Goal: Task Accomplishment & Management: Complete application form

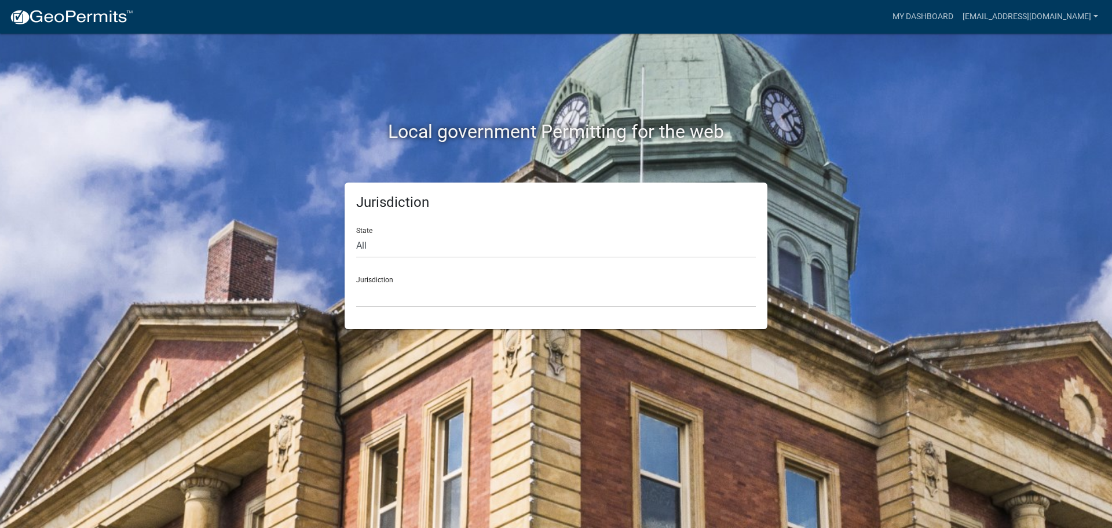
click at [437, 228] on div "State All [US_STATE] [US_STATE] [US_STATE] [US_STATE] [US_STATE] [US_STATE] [US…" at bounding box center [556, 238] width 400 height 40
drag, startPoint x: 435, startPoint y: 257, endPoint x: 431, endPoint y: 250, distance: 7.6
click at [434, 257] on select "All [US_STATE] [US_STATE] [US_STATE] [US_STATE] [US_STATE] [US_STATE] [US_STATE…" at bounding box center [556, 246] width 400 height 24
select select "[US_STATE]"
click at [356, 234] on select "All Colorado Georgia Indiana Iowa Kansas Minnesota Ohio South Carolina Wisconsin" at bounding box center [556, 246] width 400 height 24
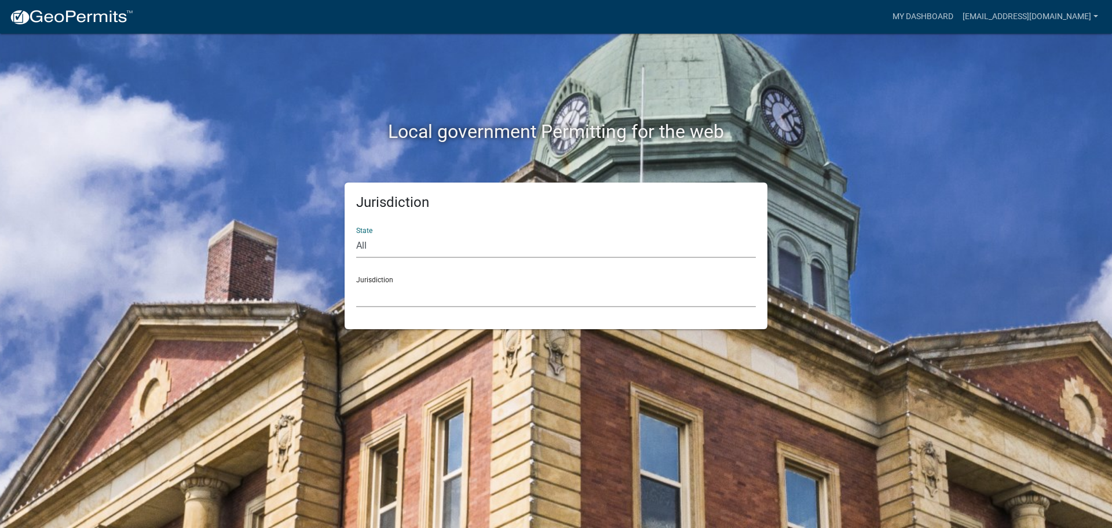
click at [415, 299] on select "City of Charlestown, Indiana City of Jeffersonville, Indiana City of Logansport…" at bounding box center [556, 295] width 400 height 24
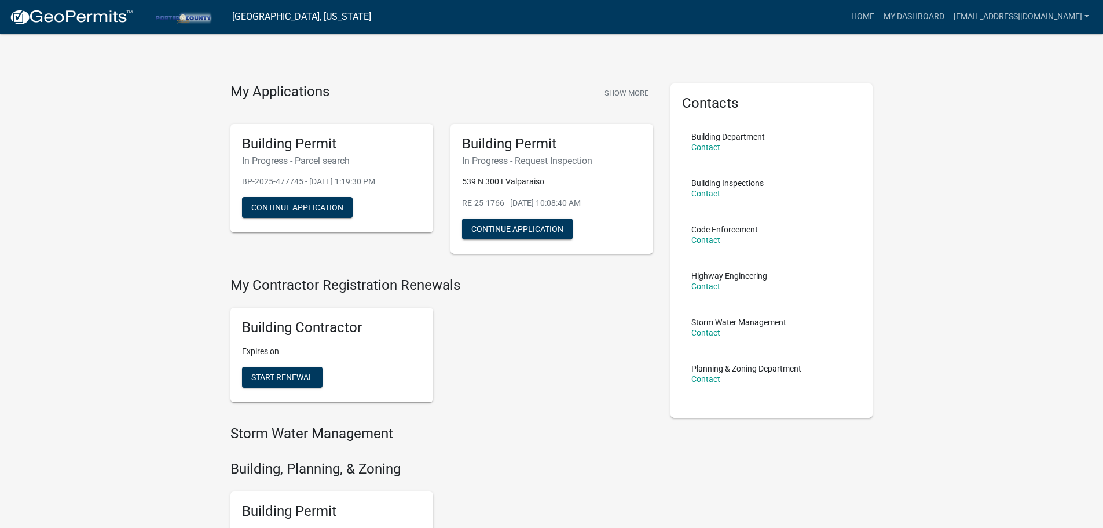
click at [306, 139] on h5 "Building Permit" at bounding box center [332, 144] width 180 height 17
click at [306, 155] on h6 "In Progress - Parcel search" at bounding box center [332, 160] width 180 height 11
click at [320, 210] on button "Continue Application" at bounding box center [297, 207] width 111 height 21
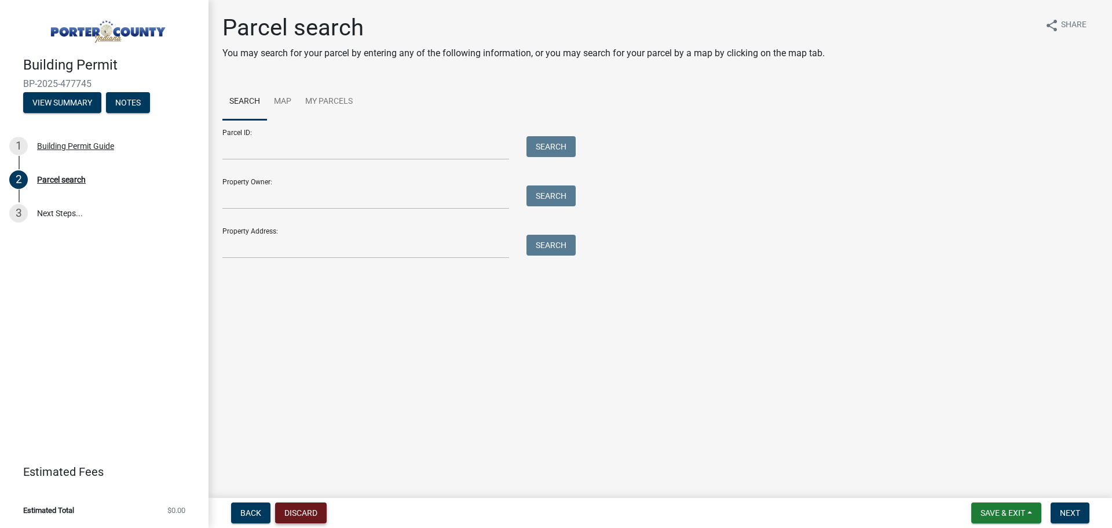
click at [310, 510] on button "Discard" at bounding box center [301, 512] width 52 height 21
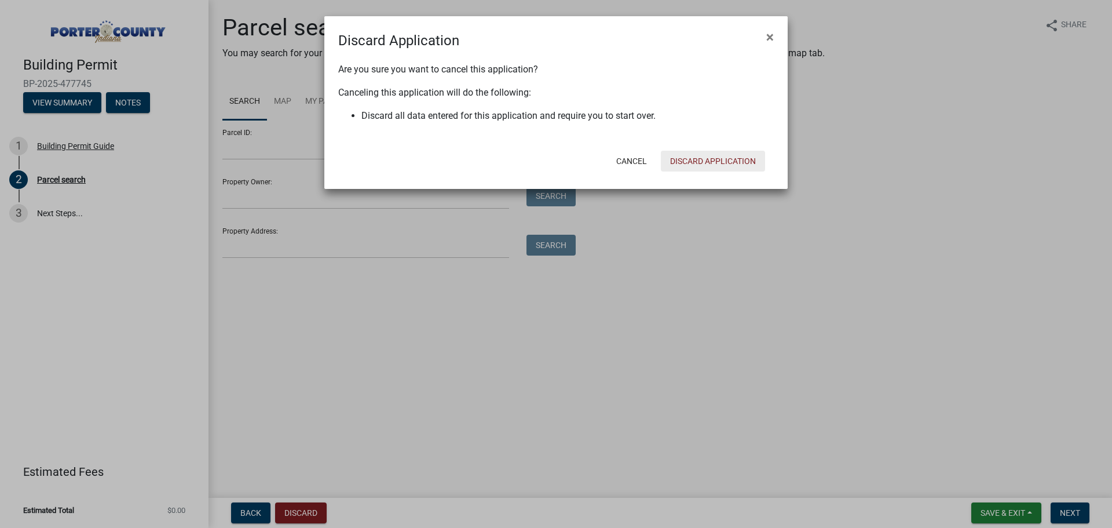
click at [704, 162] on button "Discard Application" at bounding box center [713, 161] width 104 height 21
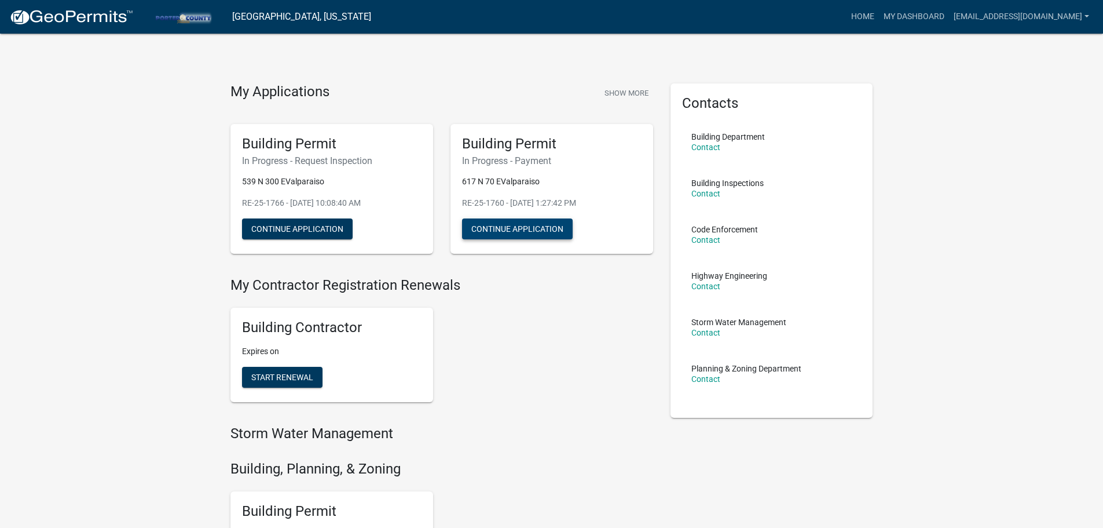
click at [515, 228] on button "Continue Application" at bounding box center [517, 228] width 111 height 21
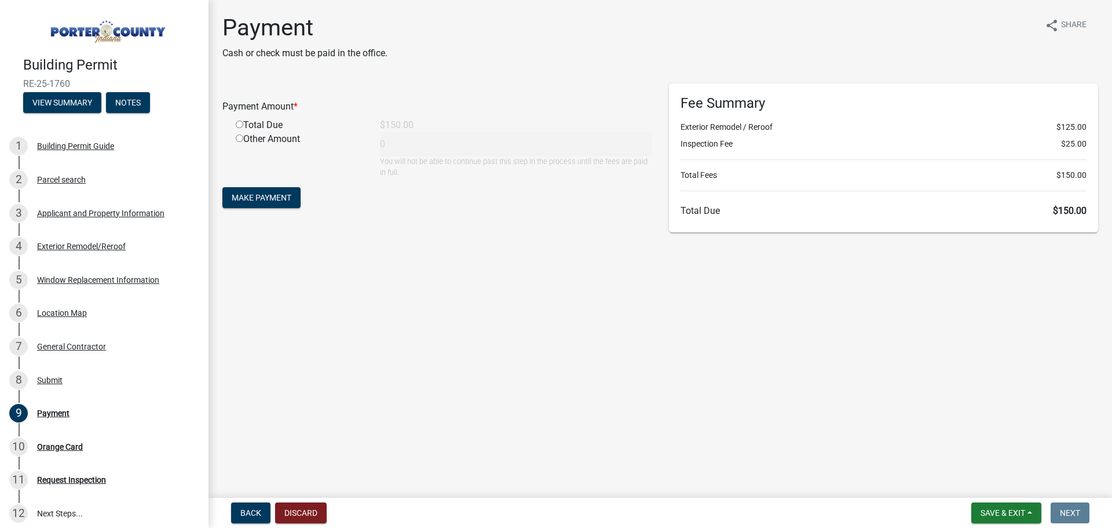
click at [234, 122] on div "Total Due" at bounding box center [299, 125] width 144 height 14
click at [237, 123] on input "radio" at bounding box center [240, 124] width 8 height 8
radio input "true"
type input "150"
click at [418, 243] on main "Payment Cash or check must be paid in the office. share Share Payment Amount * …" at bounding box center [659, 246] width 903 height 493
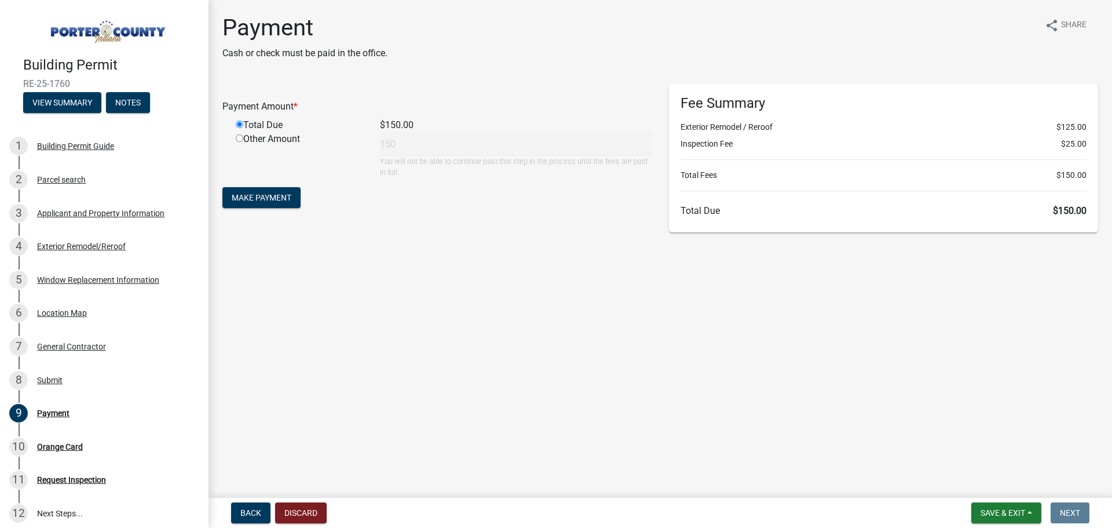
click at [263, 185] on form "Payment Amount * Total Due $150.00 Other Amount 150 You will not be able to con…" at bounding box center [436, 146] width 429 height 127
click at [265, 189] on button "Make Payment" at bounding box center [261, 197] width 78 height 21
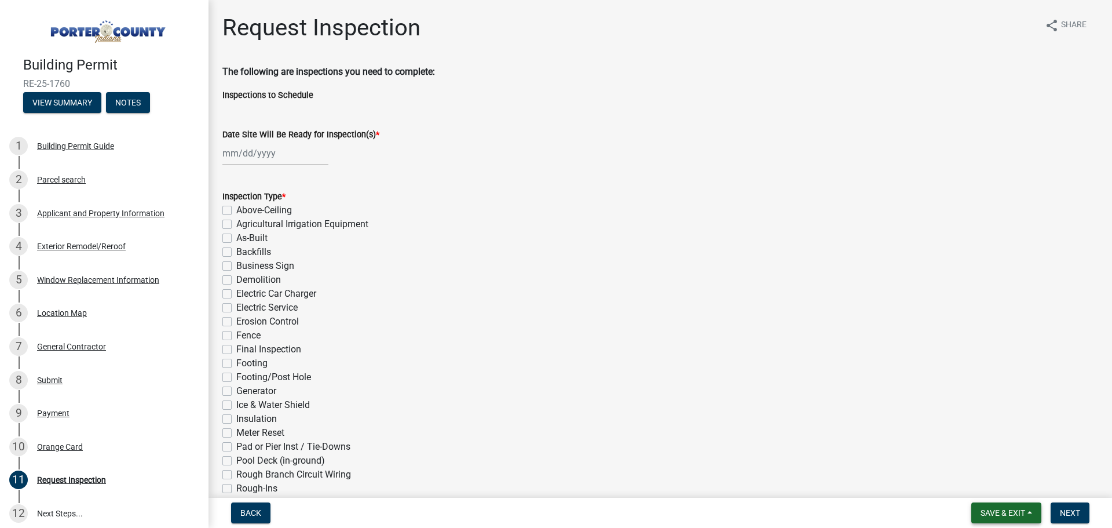
click at [984, 519] on button "Save & Exit" at bounding box center [1006, 512] width 70 height 21
click at [995, 482] on button "Save & Exit" at bounding box center [995, 482] width 93 height 28
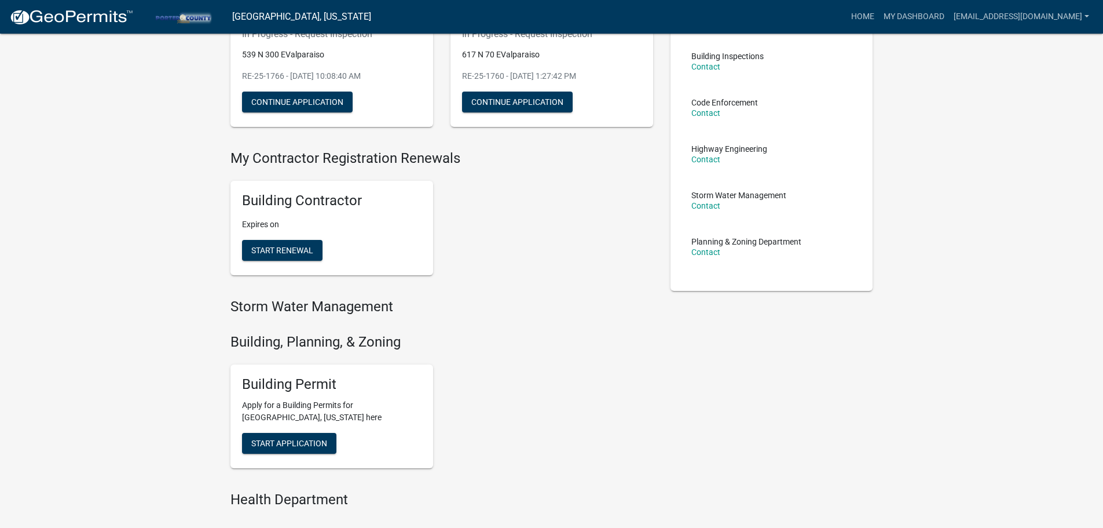
scroll to position [290, 0]
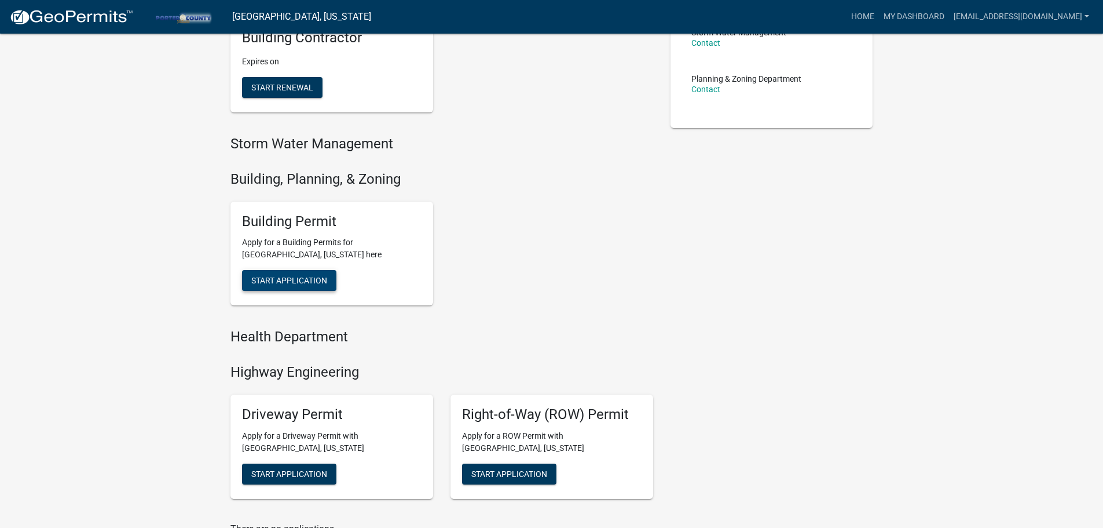
click at [324, 279] on span "Start Application" at bounding box center [289, 280] width 76 height 9
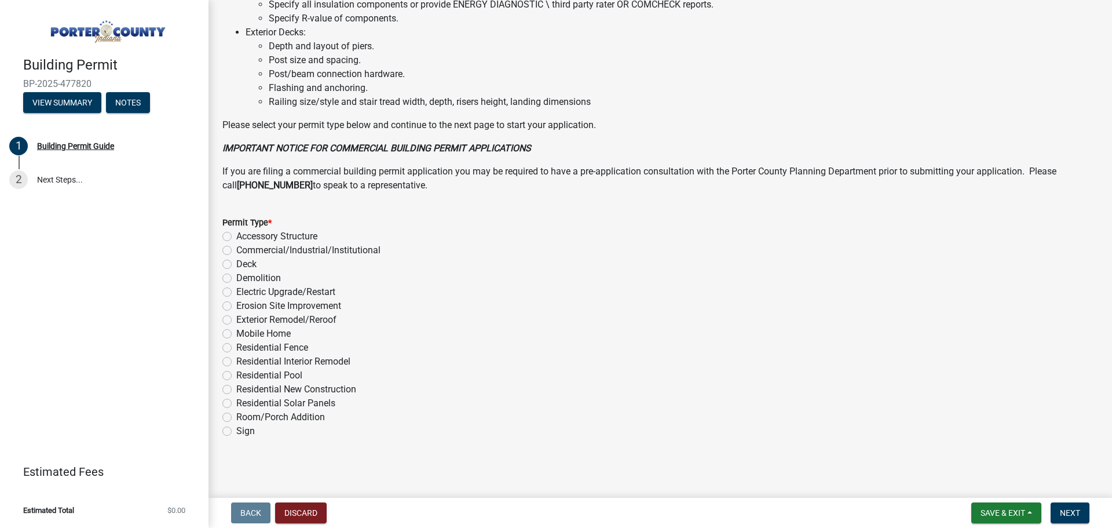
scroll to position [782, 0]
click at [232, 320] on div "Exterior Remodel/Reroof" at bounding box center [660, 319] width 876 height 14
click at [236, 318] on label "Exterior Remodel/Reroof" at bounding box center [286, 319] width 100 height 14
click at [236, 318] on input "Exterior Remodel/Reroof" at bounding box center [240, 316] width 8 height 8
radio input "true"
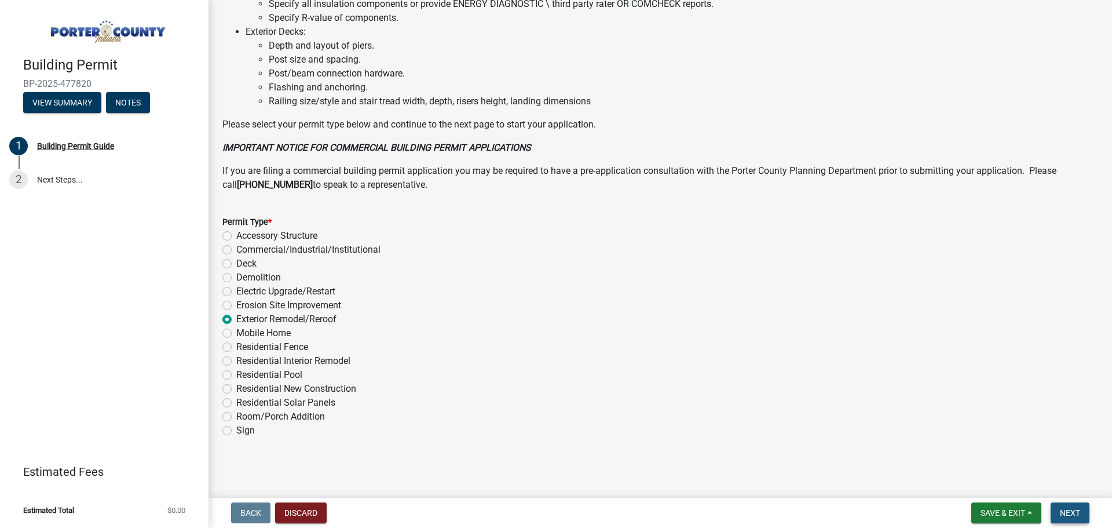
click at [1081, 513] on button "Next" at bounding box center [1069, 512] width 39 height 21
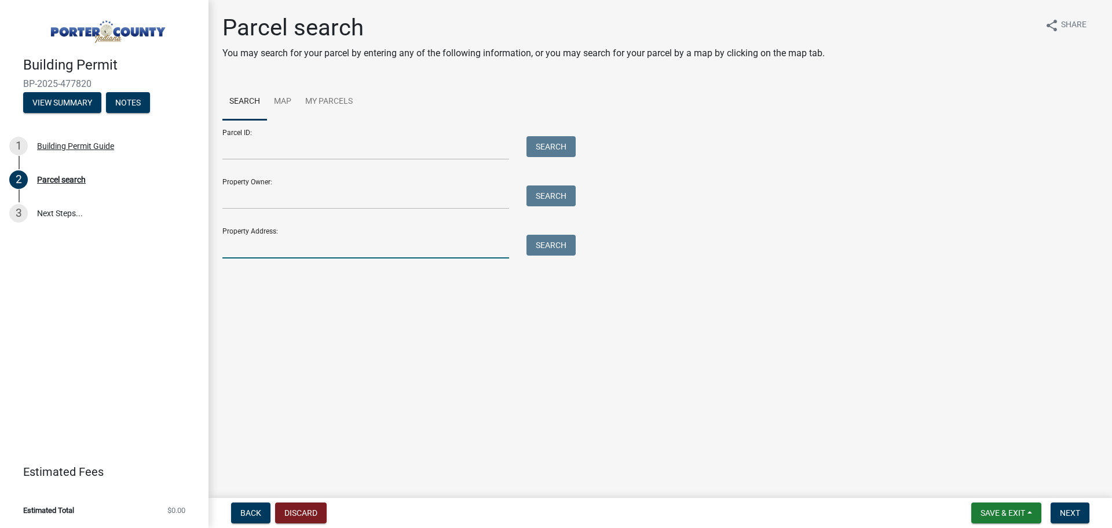
click at [335, 246] on input "Property Address:" at bounding box center [365, 247] width 287 height 24
type input "115 N 600 W"
click at [569, 246] on button "Search" at bounding box center [550, 245] width 49 height 21
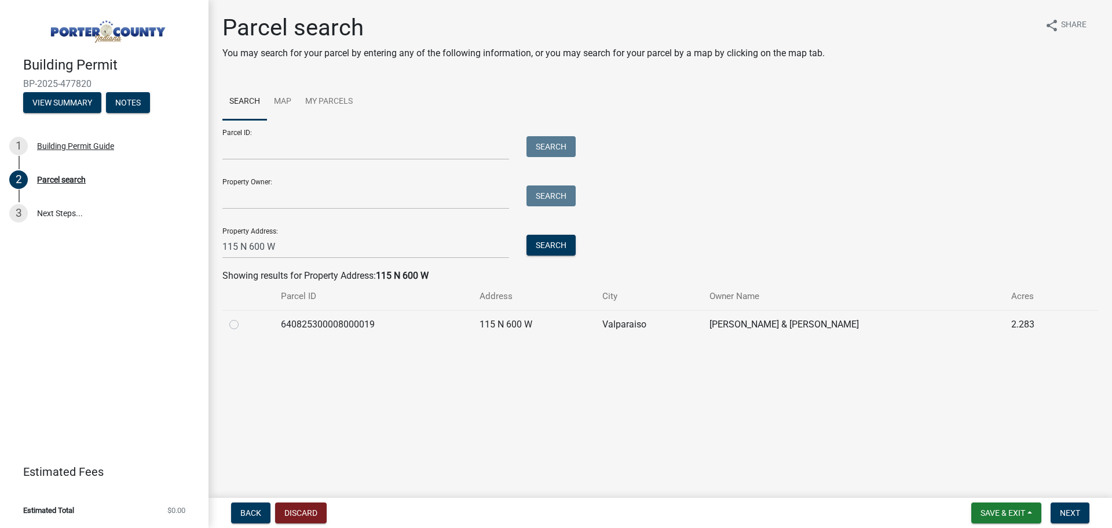
click at [239, 322] on div at bounding box center [248, 324] width 38 height 14
click at [243, 317] on label at bounding box center [243, 317] width 0 height 0
click at [243, 322] on input "radio" at bounding box center [247, 321] width 8 height 8
radio input "true"
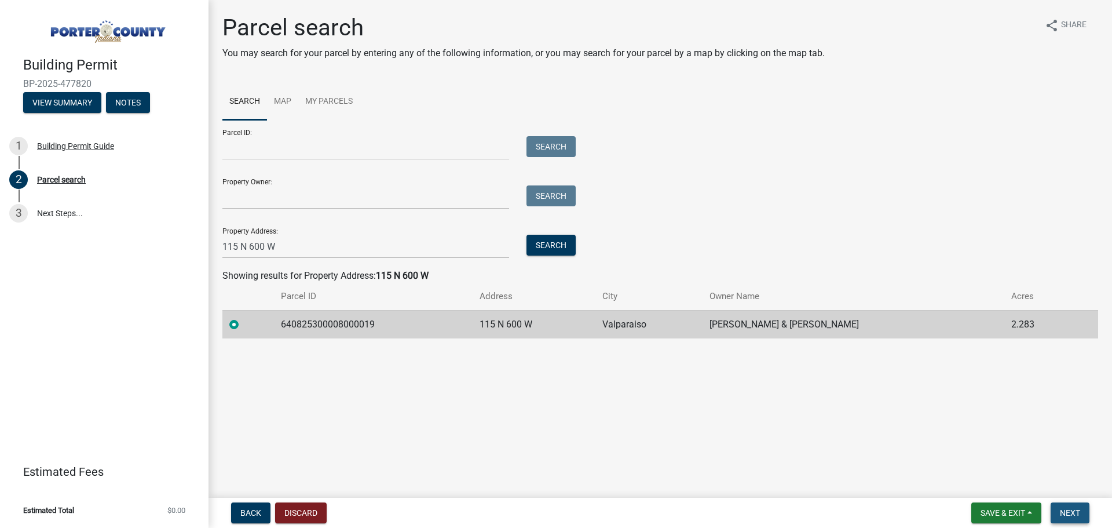
click at [1067, 510] on span "Next" at bounding box center [1070, 512] width 20 height 9
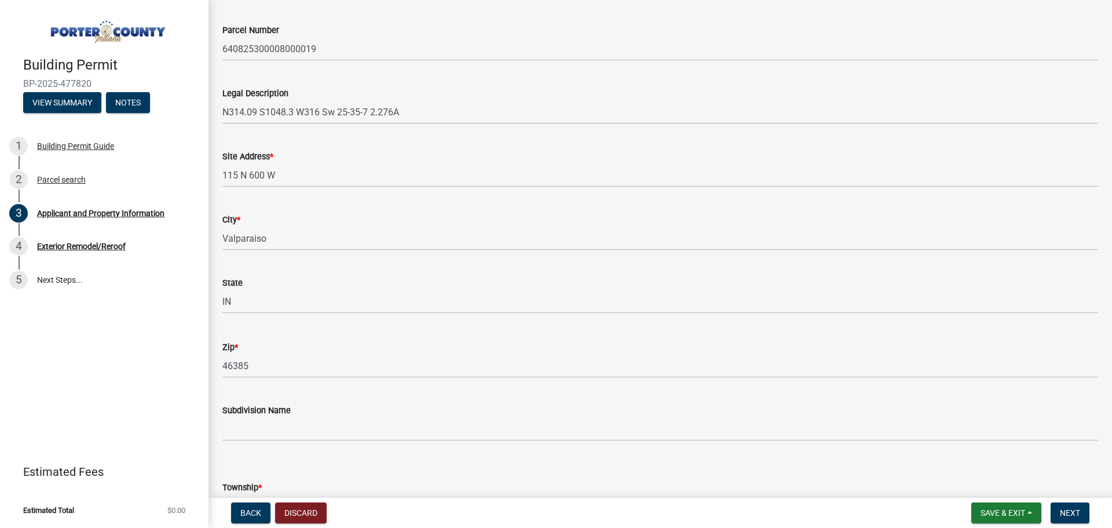
scroll to position [232, 0]
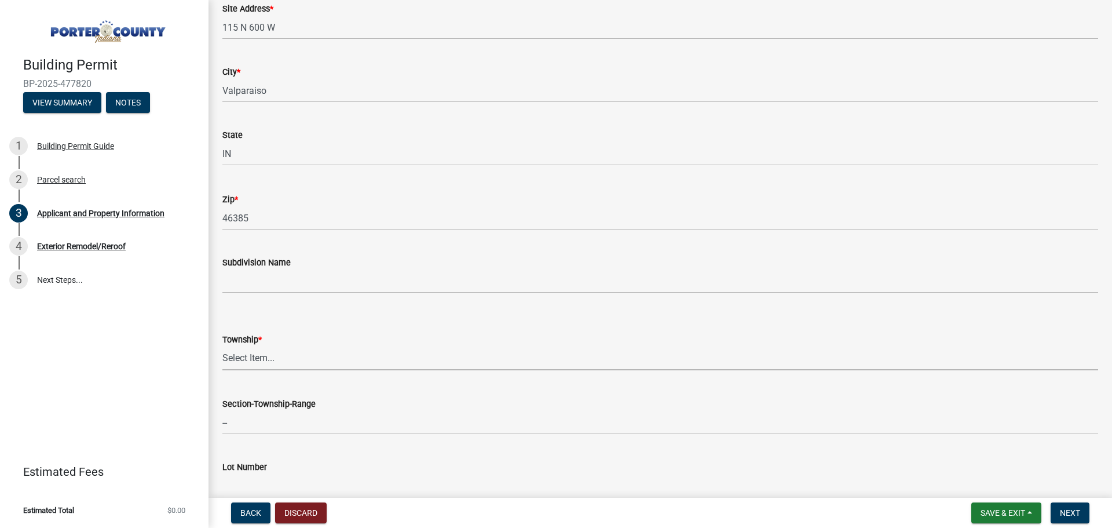
click at [247, 351] on select "Select Item... [PERSON_NAME][GEOGRAPHIC_DATA] [PERSON_NAME][GEOGRAPHIC_DATA] [G…" at bounding box center [660, 358] width 876 height 24
click at [222, 346] on select "Select Item... [PERSON_NAME][GEOGRAPHIC_DATA] [PERSON_NAME][GEOGRAPHIC_DATA] [G…" at bounding box center [660, 358] width 876 height 24
select select "4e6cbcac-7d48-4f78-b019-902ed53214cd"
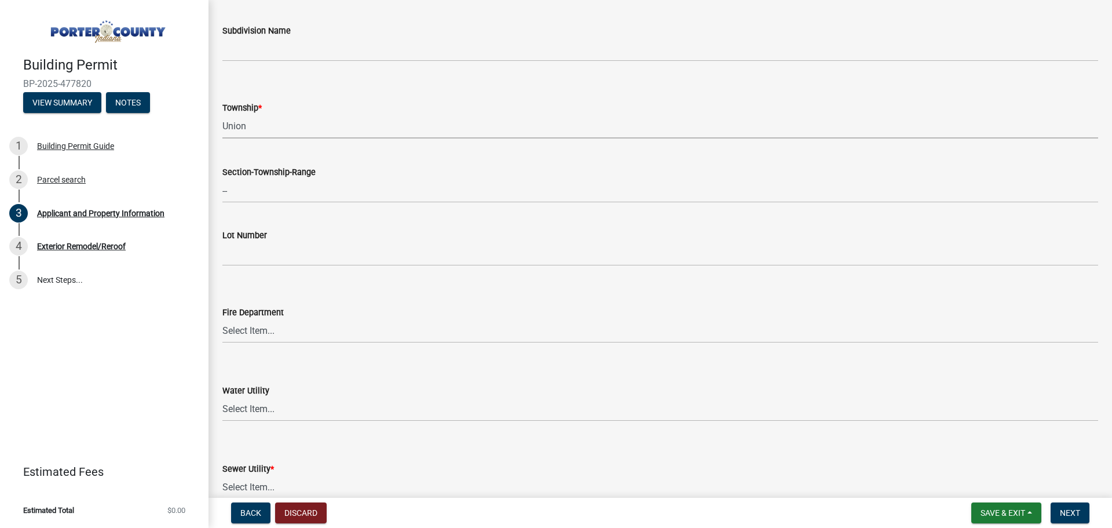
scroll to position [579, 0]
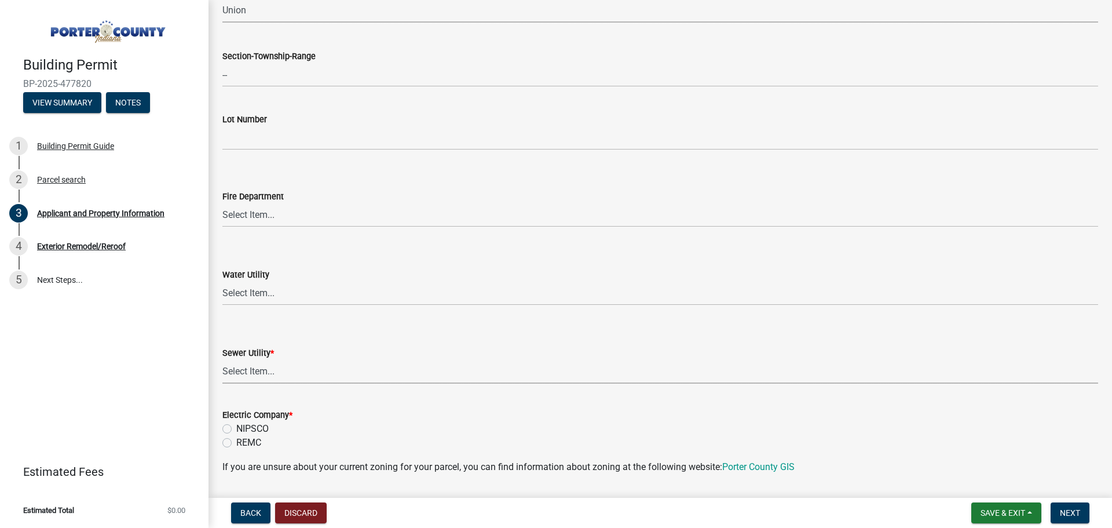
drag, startPoint x: 277, startPoint y: 373, endPoint x: 277, endPoint y: 361, distance: 11.6
click at [277, 373] on select "Select Item... Aqua [US_STATE] Inc Damon Run Falling Waters Lake Eliza - LEACD …" at bounding box center [660, 372] width 876 height 24
click at [222, 360] on select "Select Item... Aqua [US_STATE] Inc Damon Run Falling Waters Lake Eliza - LEACD …" at bounding box center [660, 372] width 876 height 24
select select "ad46db9b-b68a-4590-8d08-f4fb10f3ead6"
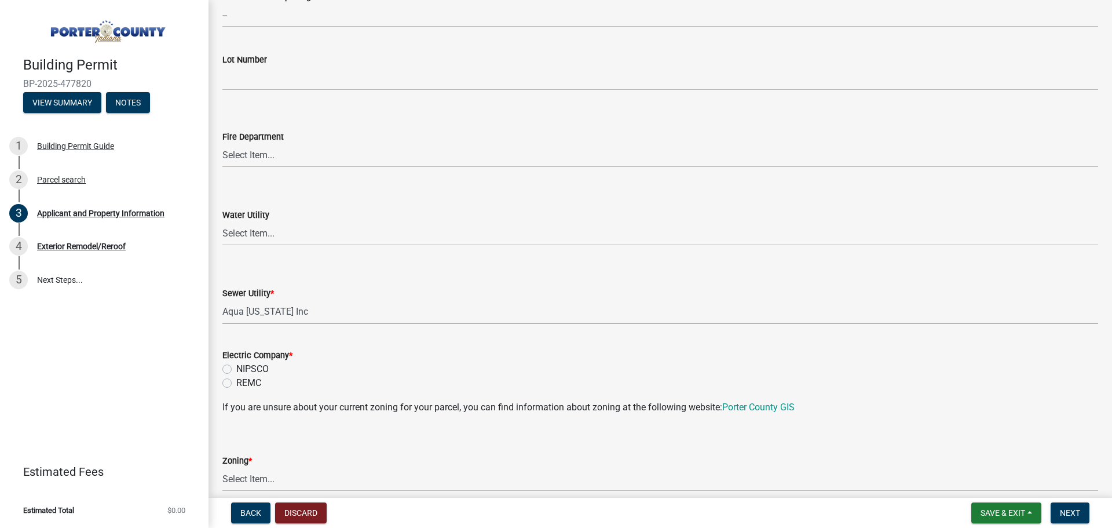
scroll to position [695, 0]
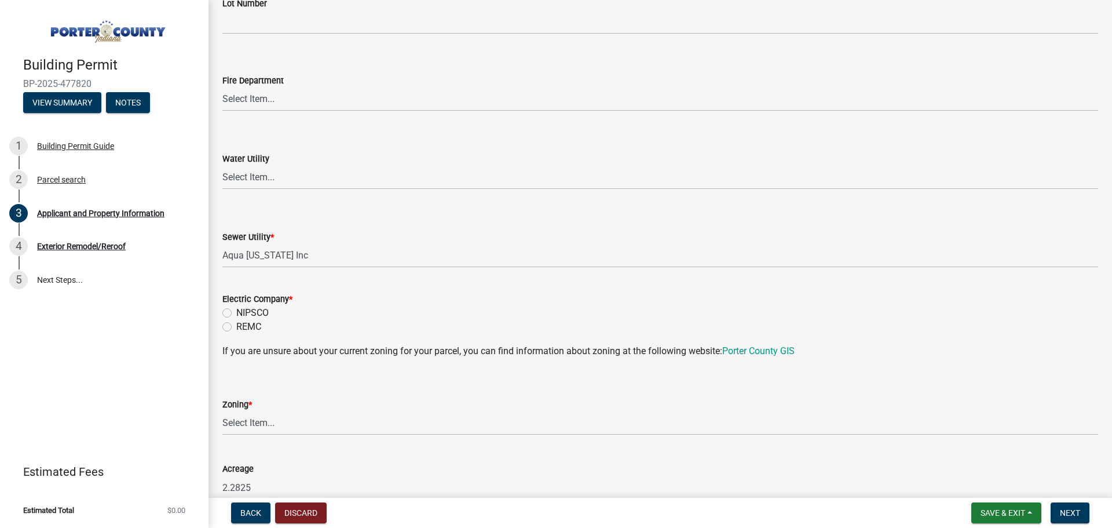
click at [236, 313] on label "NIPSCO" at bounding box center [252, 313] width 32 height 14
click at [236, 313] on input "NIPSCO" at bounding box center [240, 310] width 8 height 8
radio input "true"
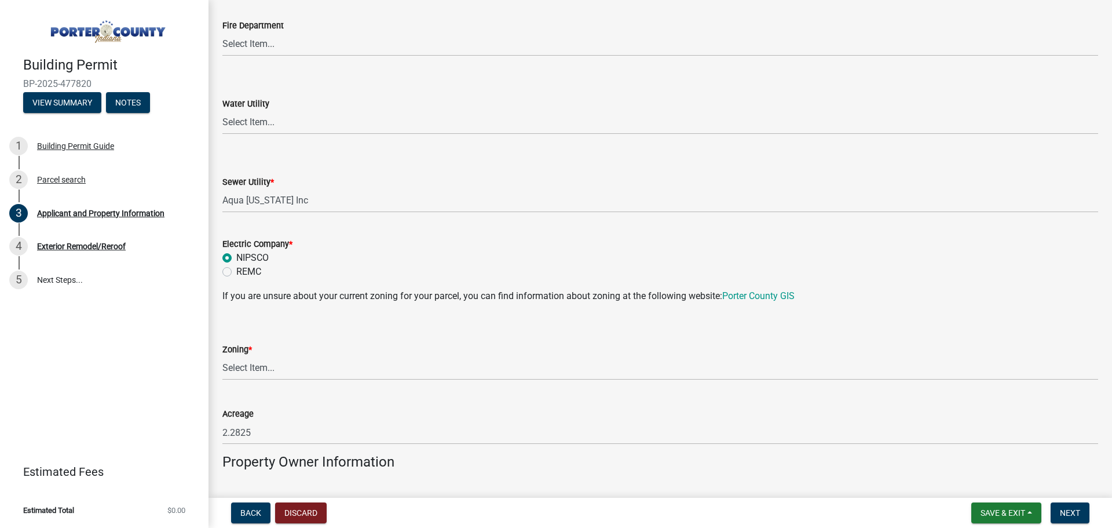
scroll to position [811, 0]
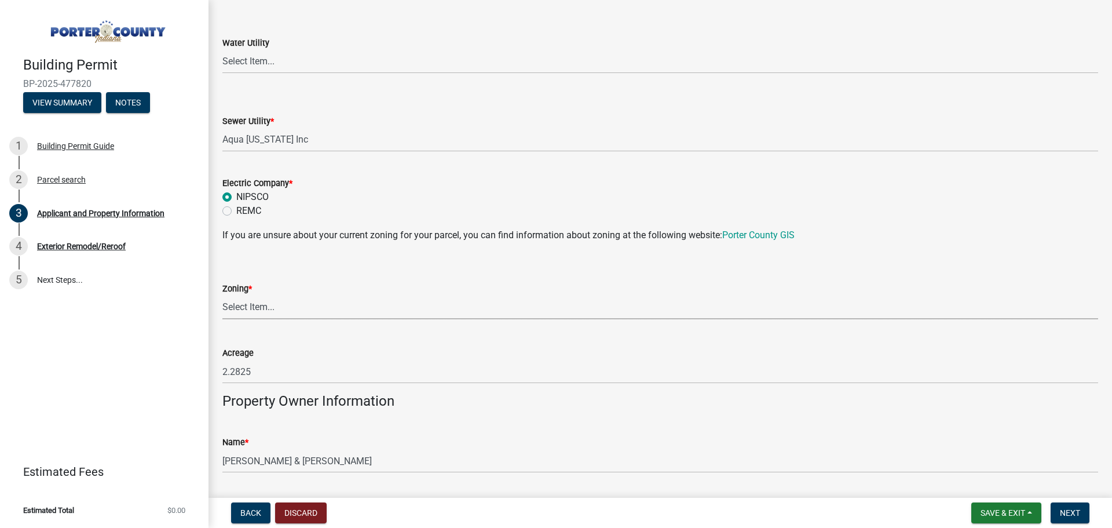
click at [243, 309] on select "Select Item... A1 A2 CH CM CN I1 I2 I3 IN MP OT P1 P2 PUD R1 R2 R3 R4 RL RR" at bounding box center [660, 307] width 876 height 24
click at [251, 311] on select "Select Item... A1 A2 CH CM CN I1 I2 I3 IN MP OT P1 P2 PUD R1 R2 R3 R4 RL RR" at bounding box center [660, 307] width 876 height 24
click at [222, 295] on select "Select Item... A1 A2 CH CM CN I1 I2 I3 IN MP OT P1 P2 PUD R1 R2 R3 R4 RL RR" at bounding box center [660, 307] width 876 height 24
select select "92efe679-05f4-414a-9426-51627fba5de6"
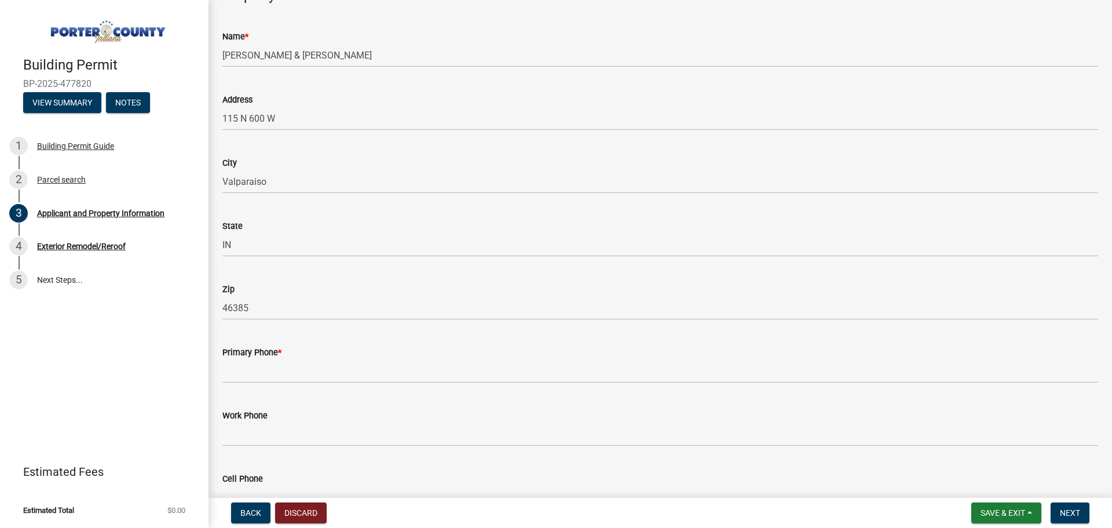
scroll to position [1332, 0]
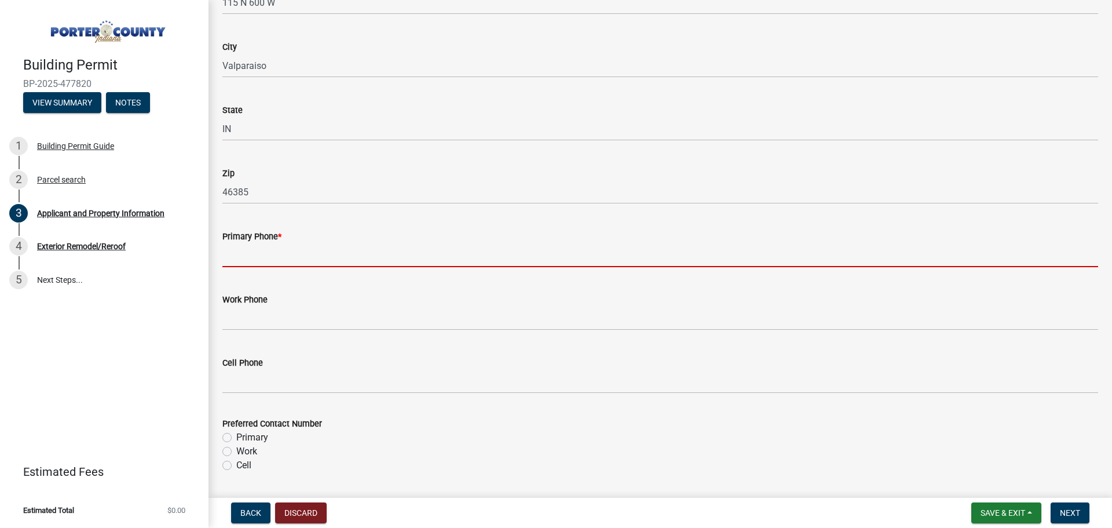
click at [309, 251] on input "Primary Phone *" at bounding box center [660, 255] width 876 height 24
paste input "[PHONE_NUMBER]"
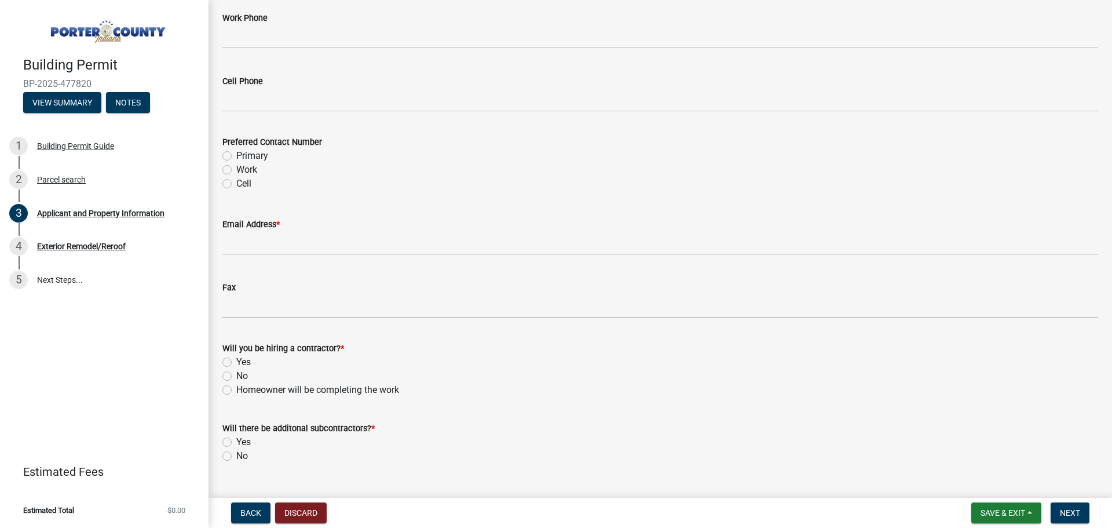
scroll to position [1621, 0]
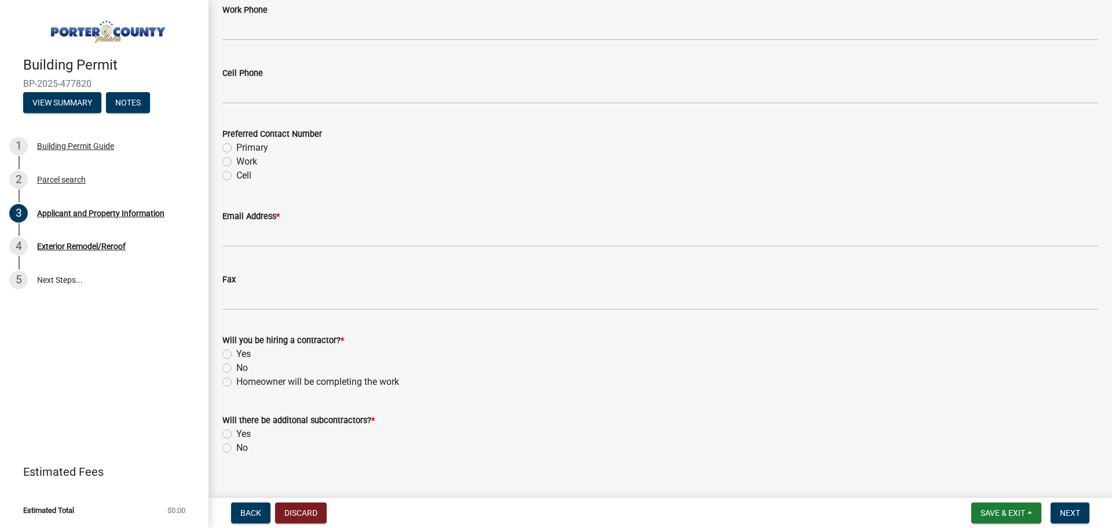
type input "[PHONE_NUMBER]"
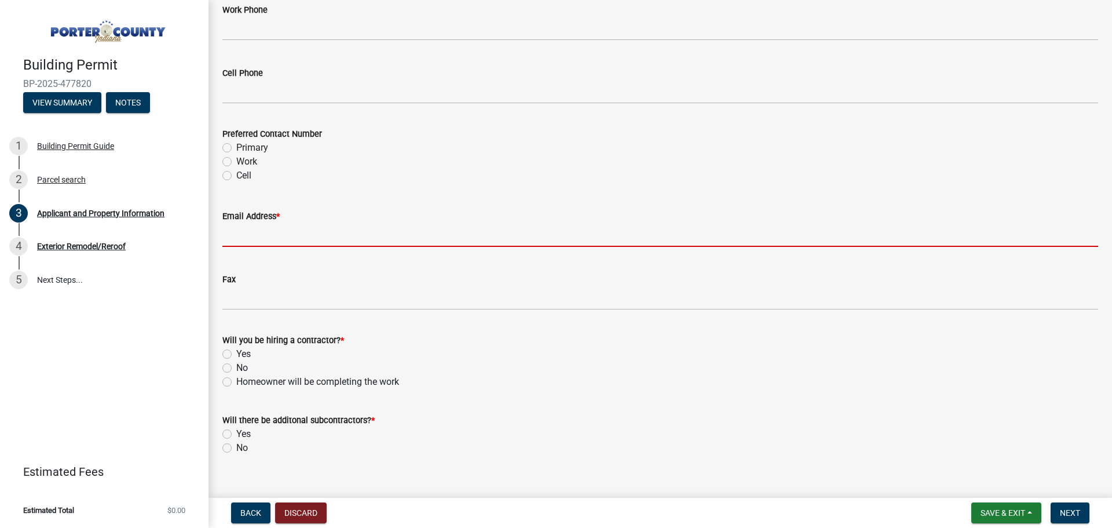
click at [296, 236] on input "Email Address *" at bounding box center [660, 235] width 876 height 24
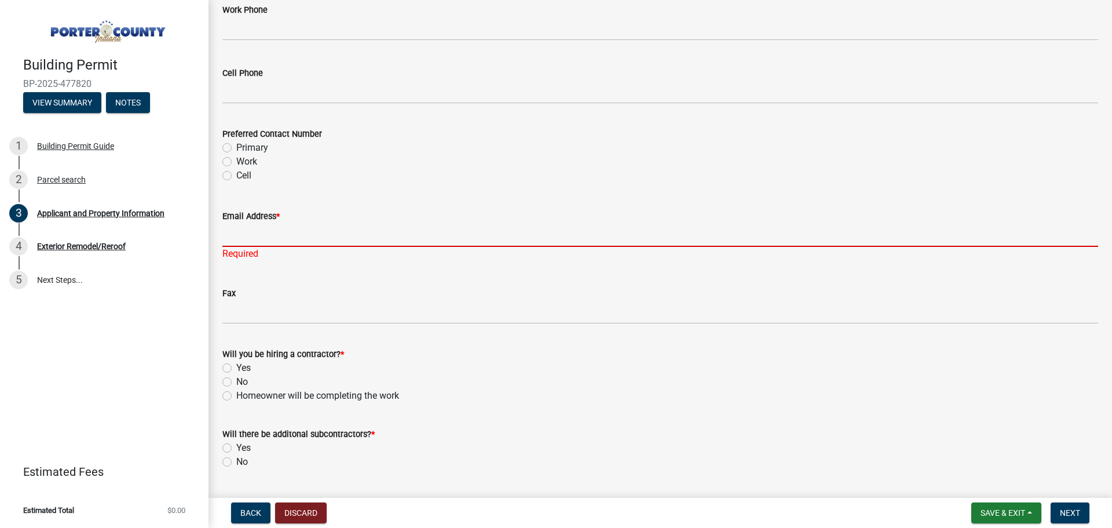
click at [511, 236] on input "Email Address *" at bounding box center [660, 235] width 876 height 24
paste input "[EMAIL_ADDRESS][DOMAIN_NAME]"
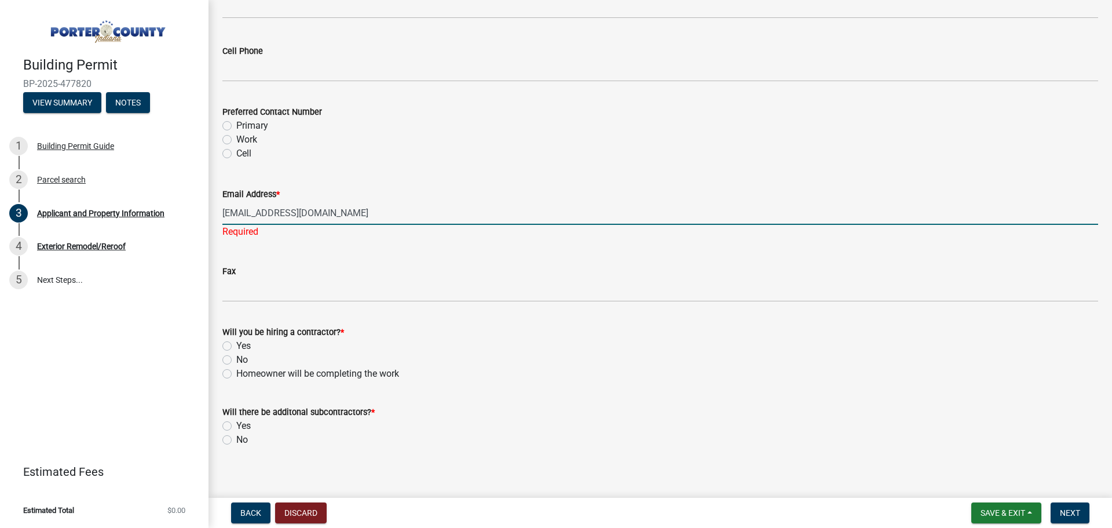
scroll to position [1653, 0]
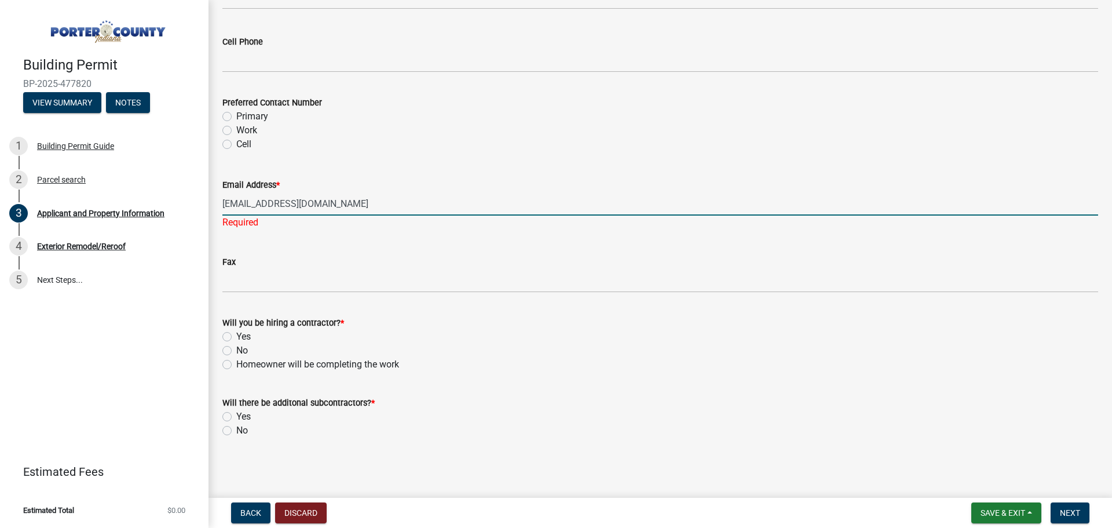
type input "[EMAIL_ADDRESS][DOMAIN_NAME]"
click at [232, 335] on div "Yes" at bounding box center [660, 336] width 876 height 14
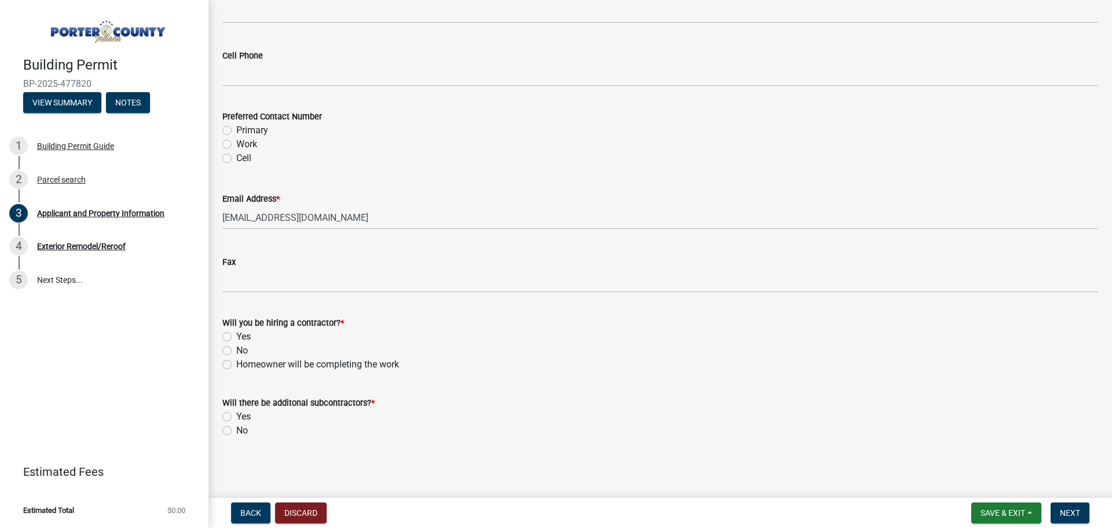
click at [236, 335] on label "Yes" at bounding box center [243, 336] width 14 height 14
click at [236, 335] on input "Yes" at bounding box center [240, 333] width 8 height 8
radio input "true"
click at [236, 432] on label "No" at bounding box center [242, 430] width 12 height 14
click at [236, 431] on input "No" at bounding box center [240, 427] width 8 height 8
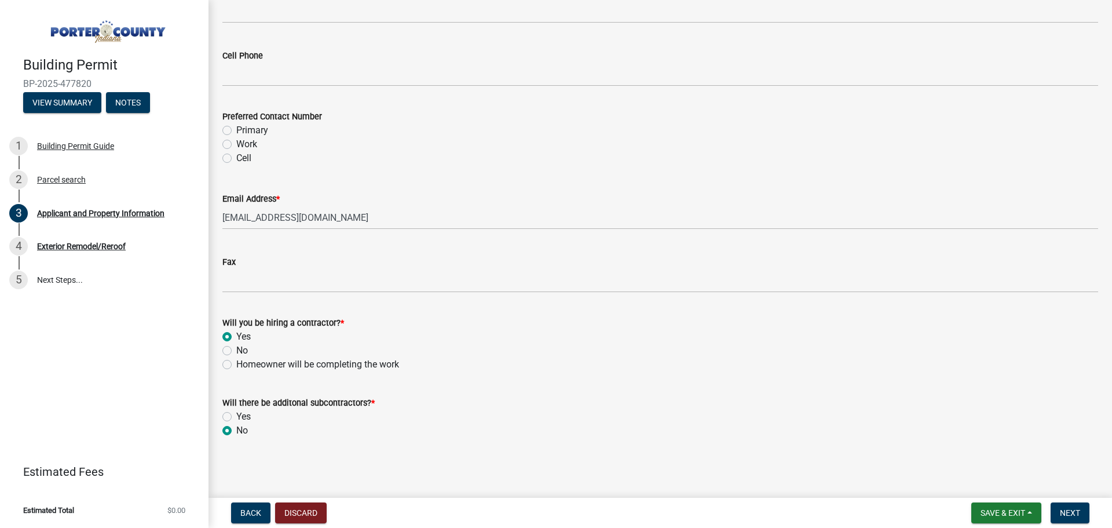
radio input "true"
click at [1079, 510] on span "Next" at bounding box center [1070, 512] width 20 height 9
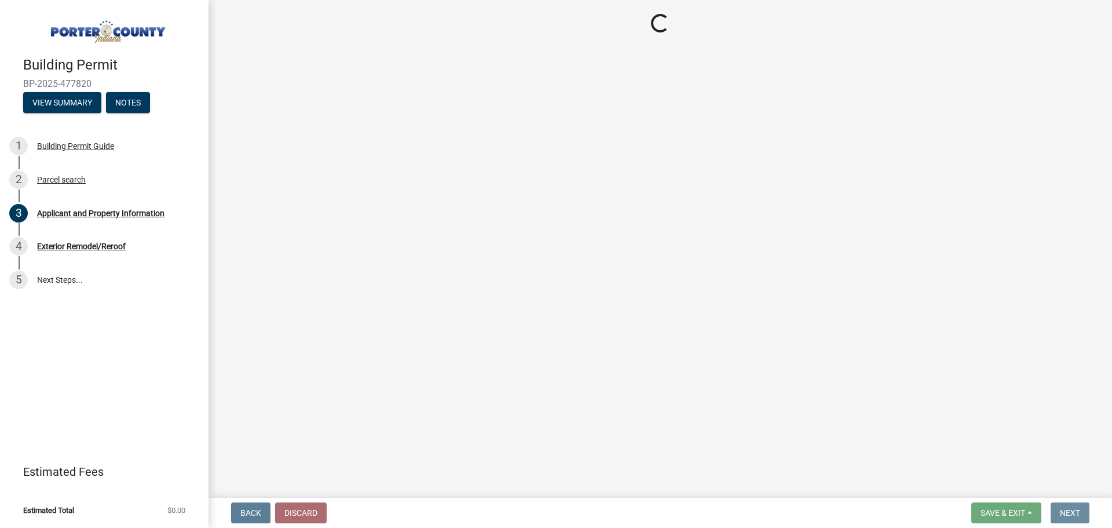
scroll to position [0, 0]
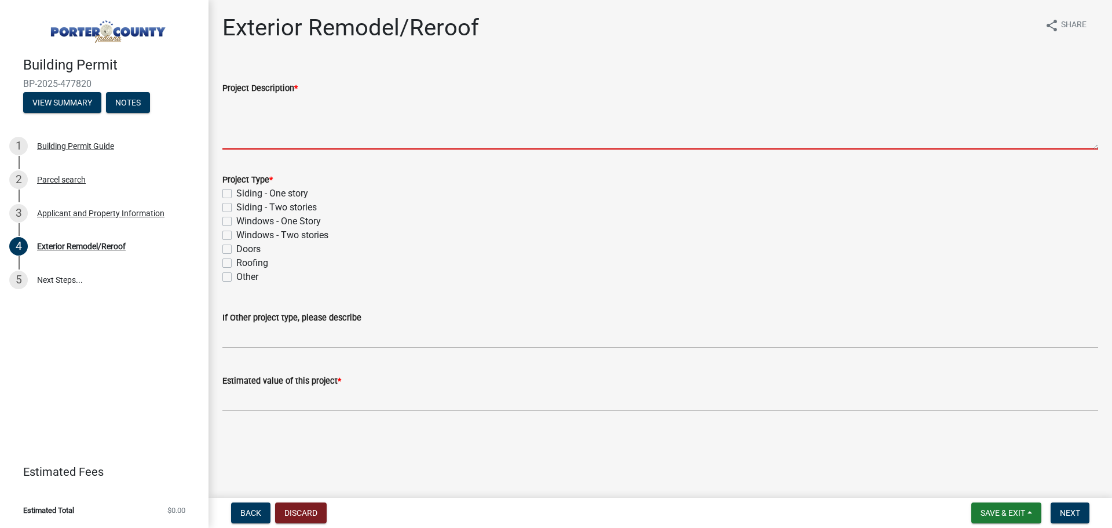
click at [392, 118] on textarea "Project Description *" at bounding box center [660, 122] width 876 height 54
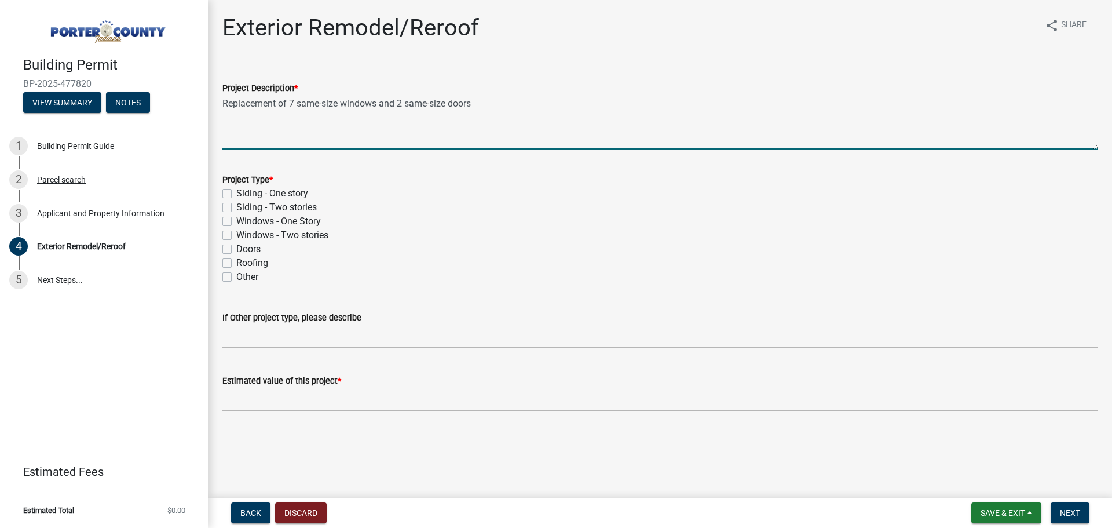
type textarea "Replacement of 7 same-size windows and 2 same-size doors"
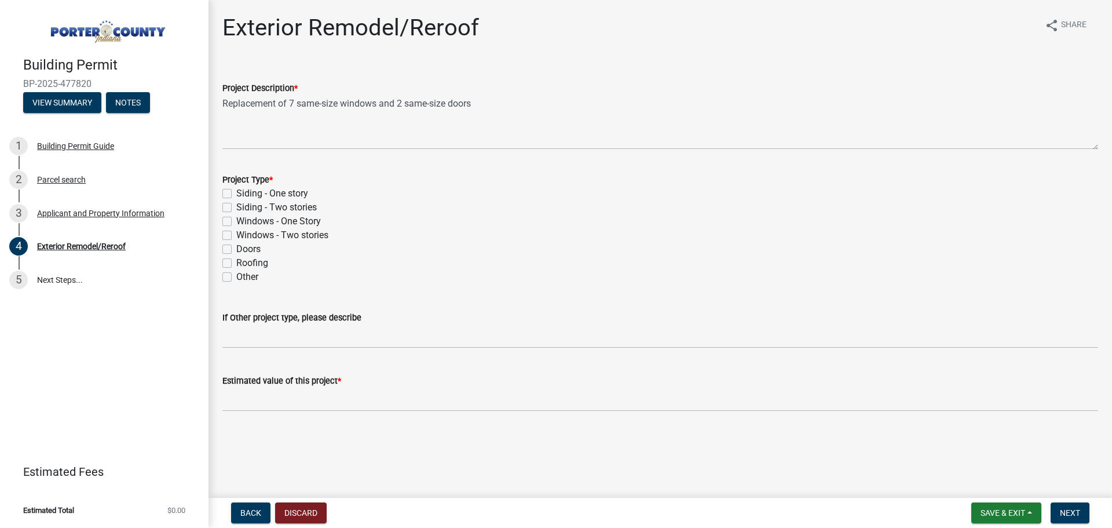
click at [236, 236] on label "Windows - Two stories" at bounding box center [282, 235] width 92 height 14
click at [236, 236] on input "Windows - Two stories" at bounding box center [240, 232] width 8 height 8
checkbox input "true"
checkbox input "false"
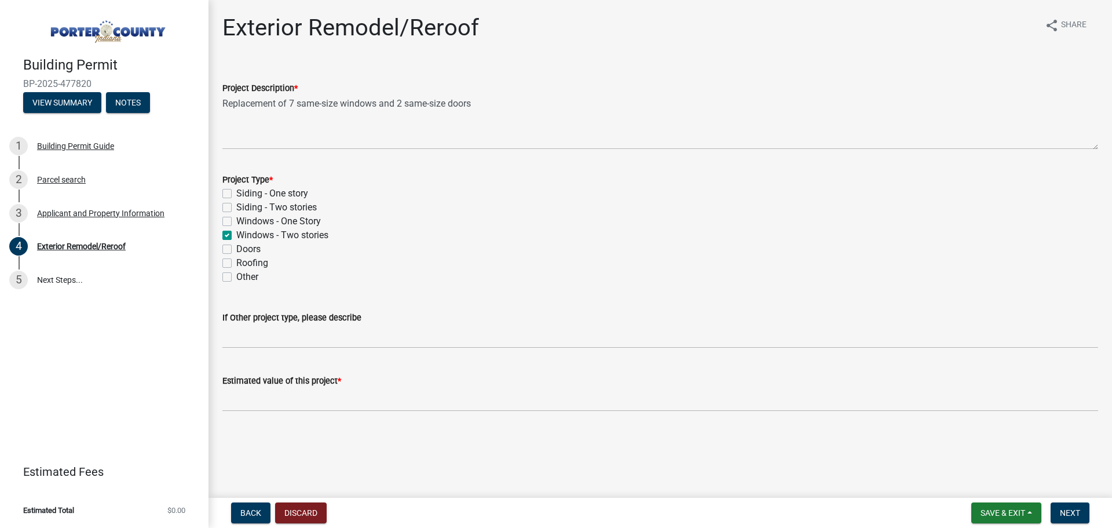
checkbox input "false"
checkbox input "true"
checkbox input "false"
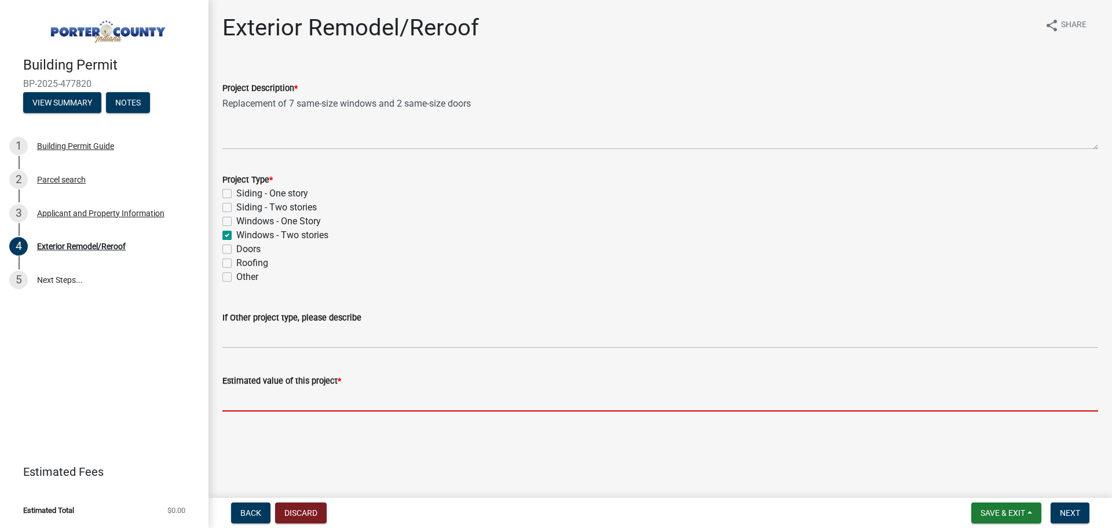
click at [345, 402] on input "text" at bounding box center [660, 399] width 876 height 24
click at [376, 392] on input "text" at bounding box center [660, 399] width 876 height 24
paste input "34,630.72"
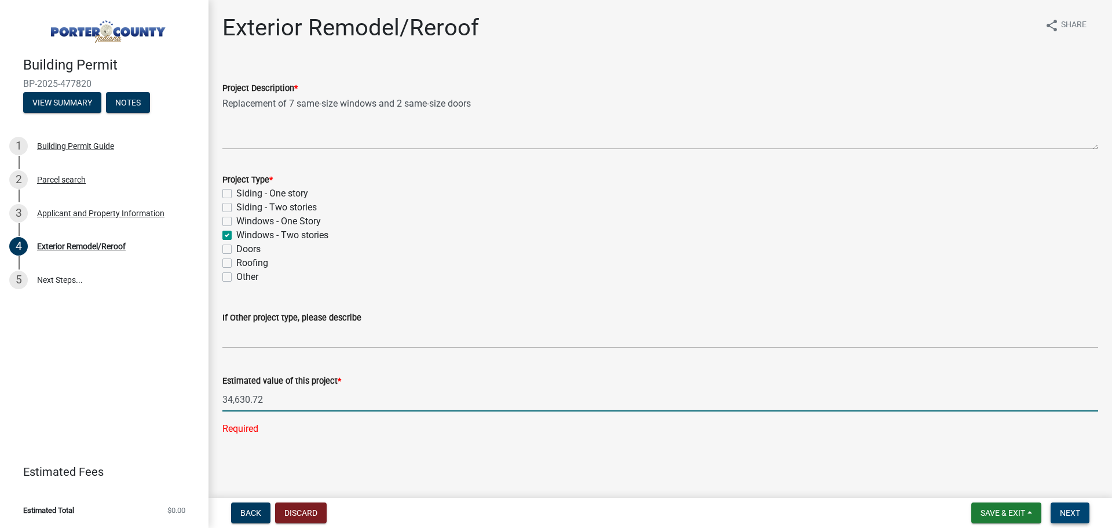
type input "34630.72"
click at [1068, 506] on button "Next" at bounding box center [1069, 512] width 39 height 21
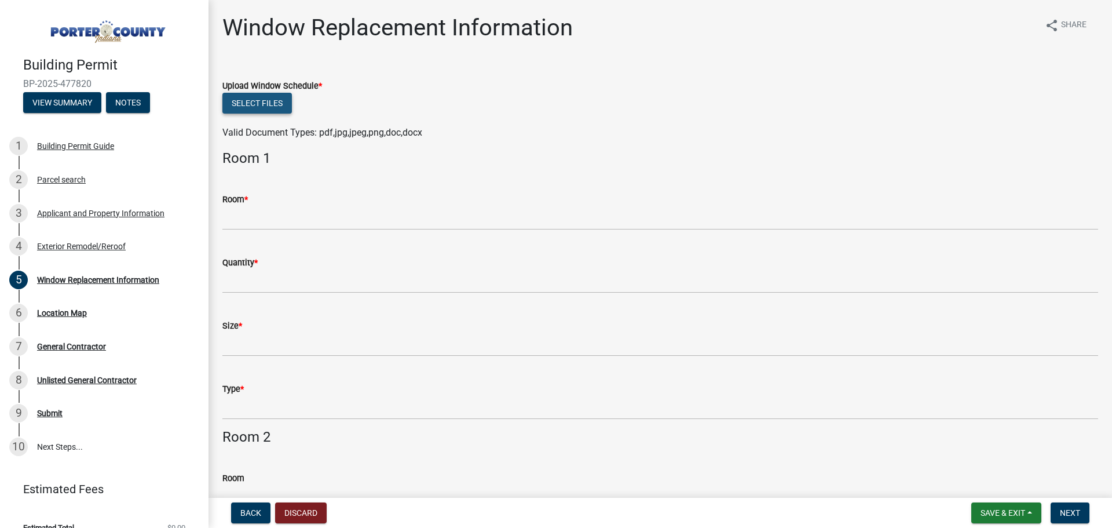
click at [229, 104] on button "Select files" at bounding box center [256, 103] width 69 height 21
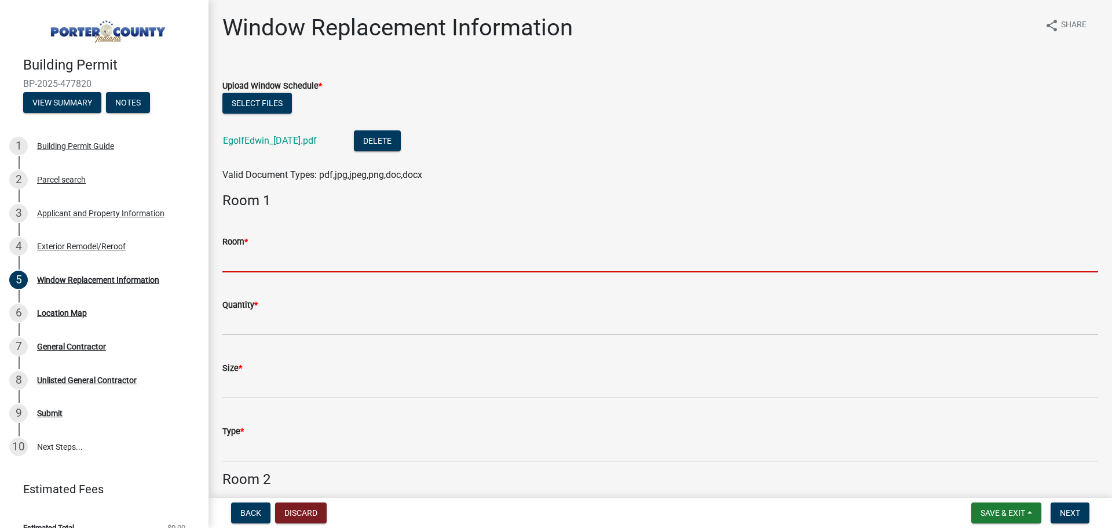
click at [296, 265] on input "Room *" at bounding box center [660, 260] width 876 height 24
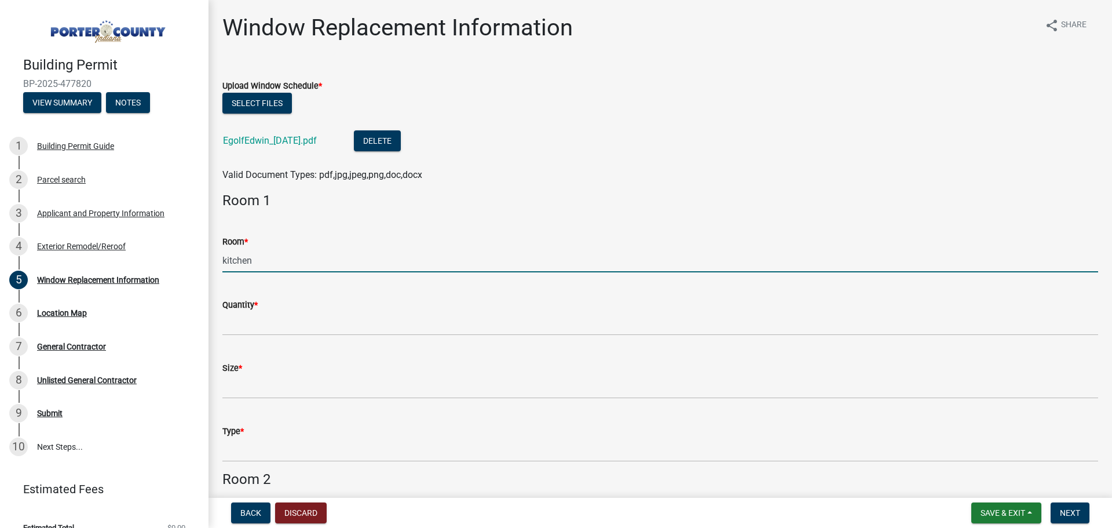
type input "kitchen"
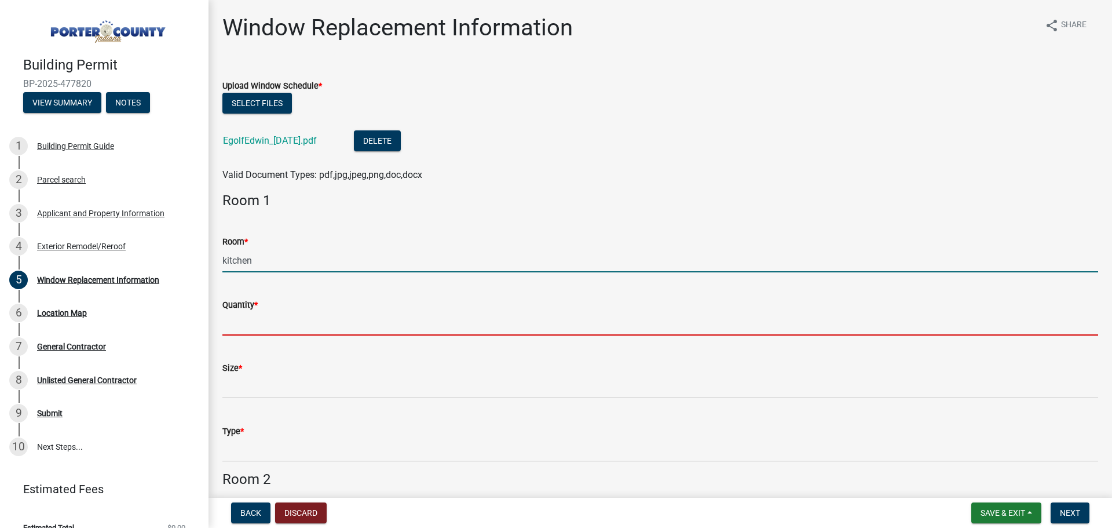
click at [260, 322] on input "Quantity *" at bounding box center [660, 324] width 876 height 24
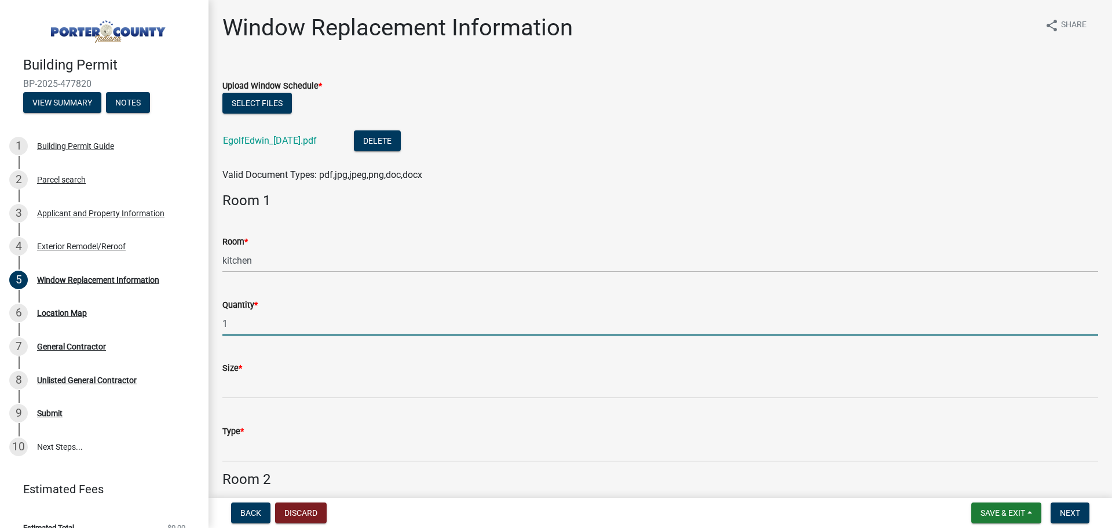
type input "1"
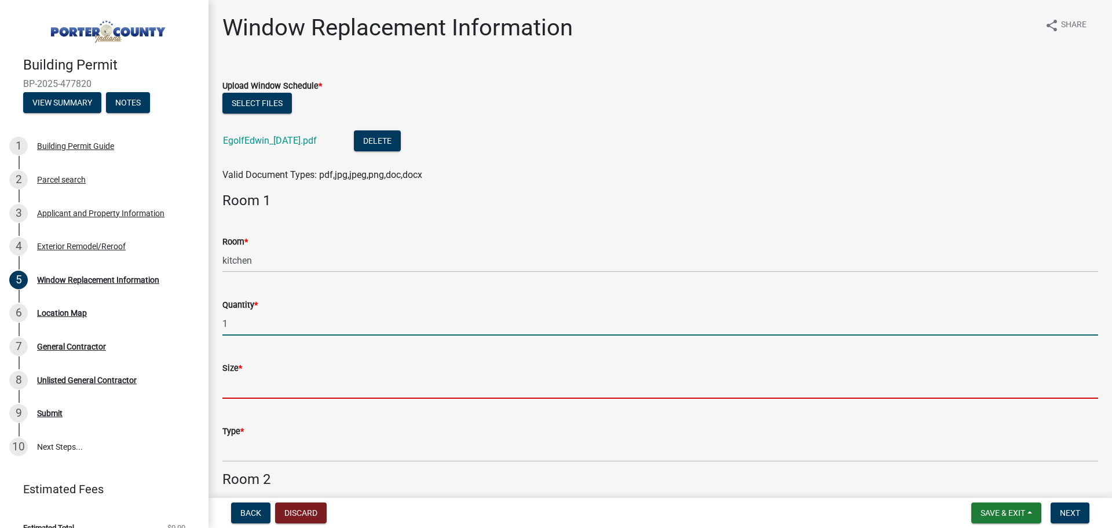
click at [240, 391] on input "Size *" at bounding box center [660, 387] width 876 height 24
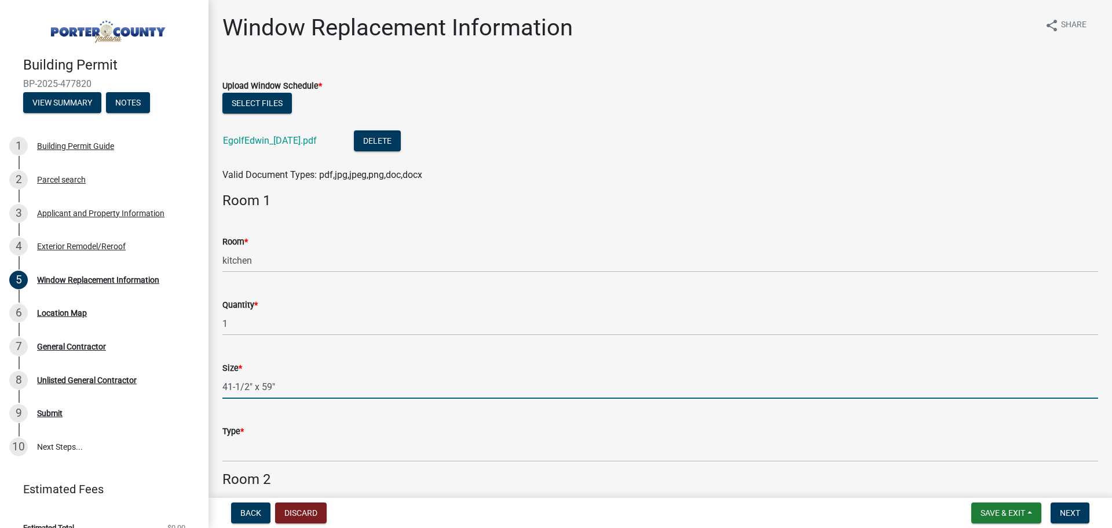
type input "41-1/2" x 59""
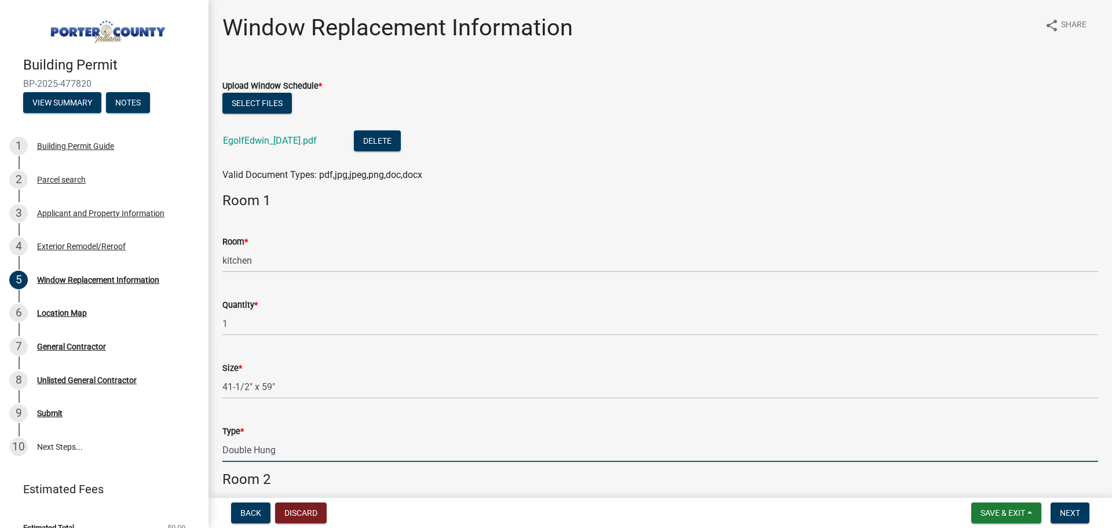
type input "Double Hung"
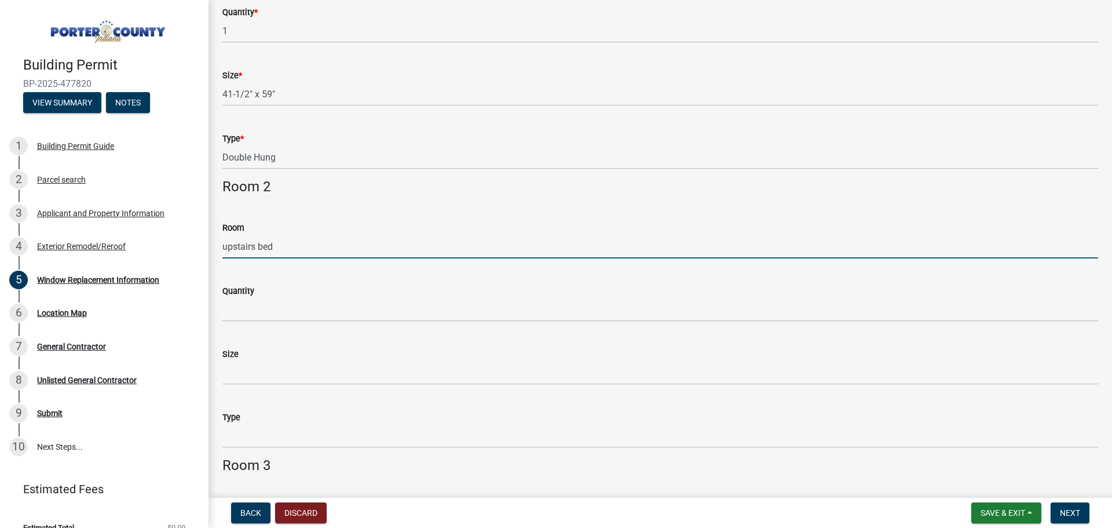
type input "upstairs bed"
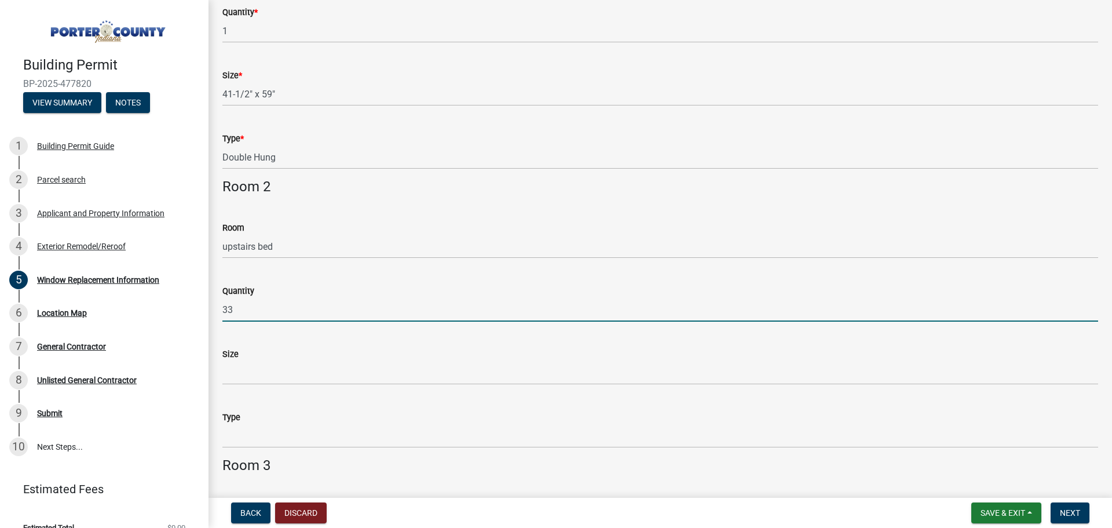
type input "3"
type input "1"
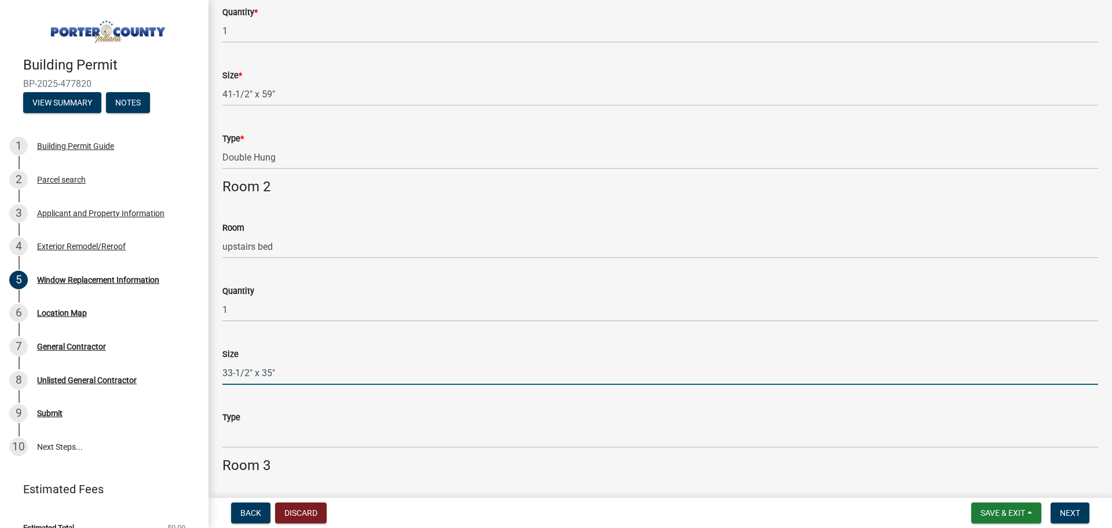
type input "33-1/2" x 35""
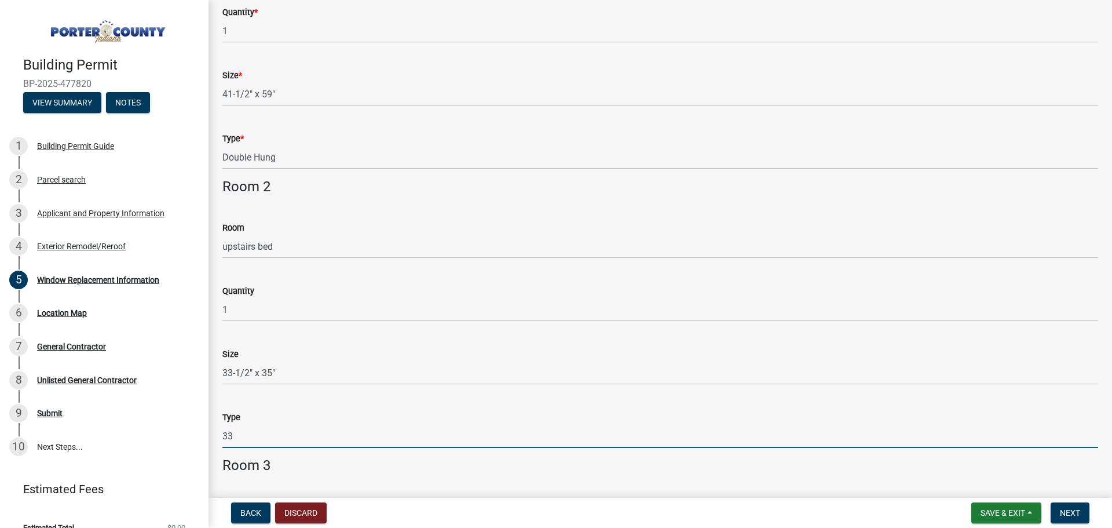
type input "3"
type input "Double Hung"
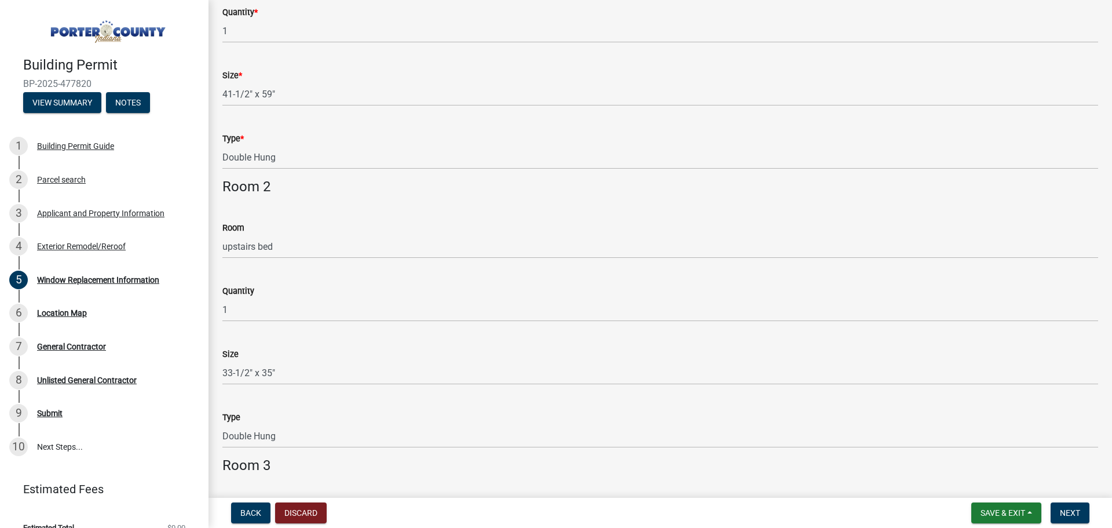
scroll to position [570, 0]
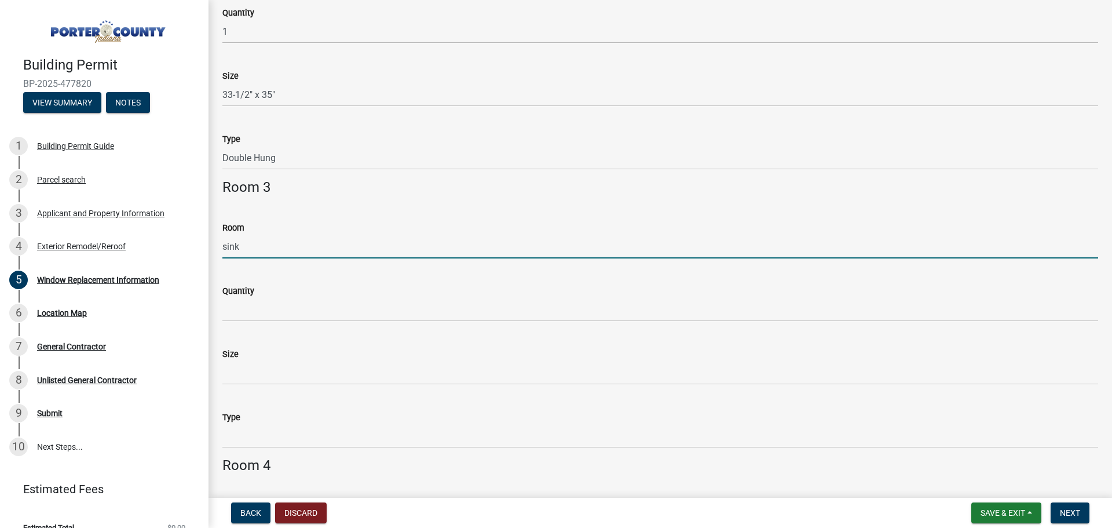
type input "sink"
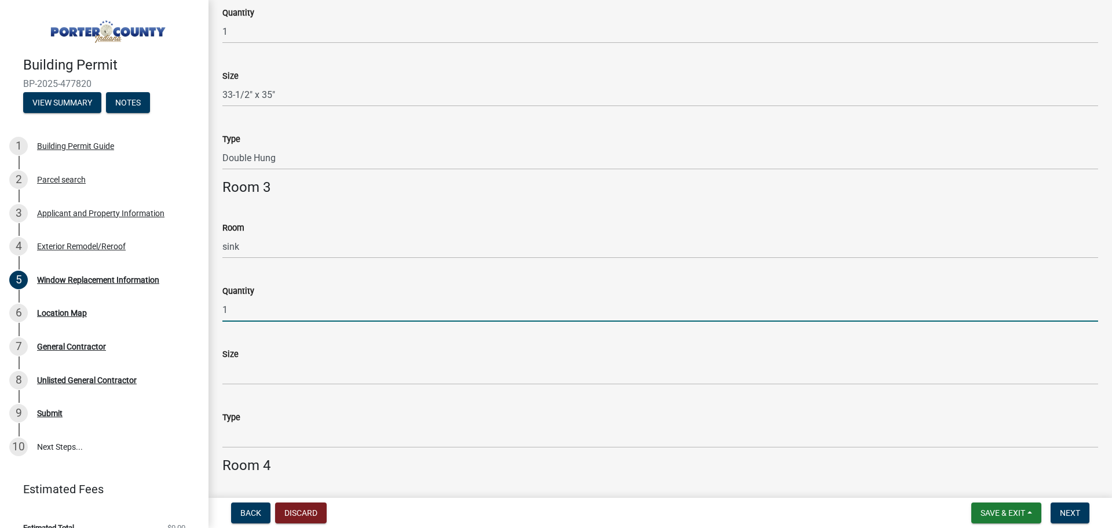
type input "1"
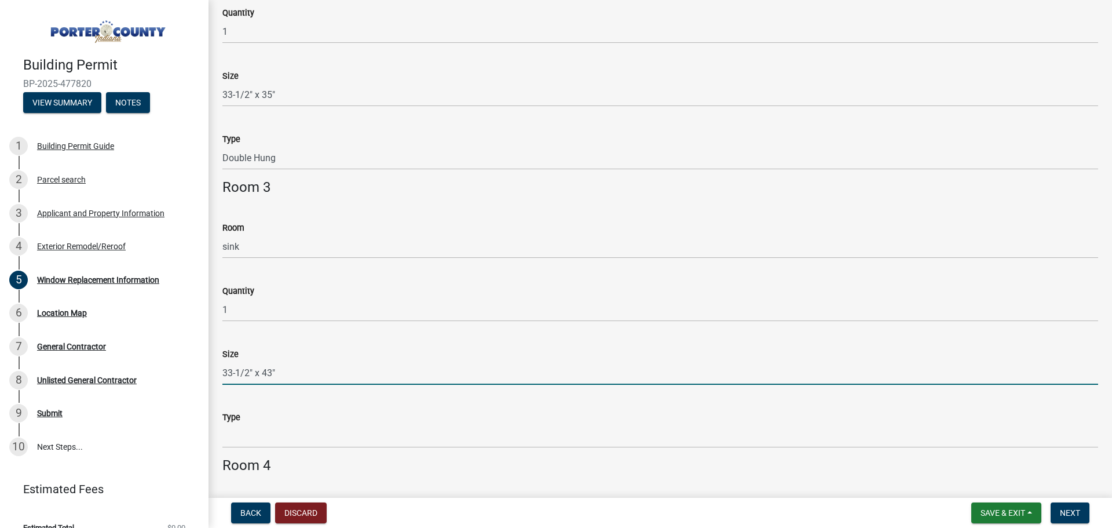
type input "33-1/2" x 43""
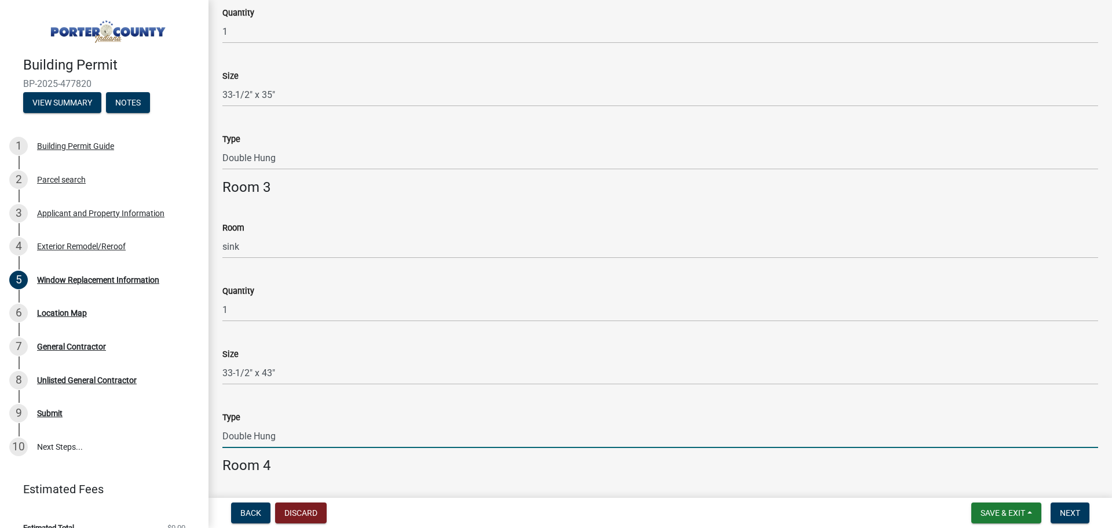
type input "Double Hung"
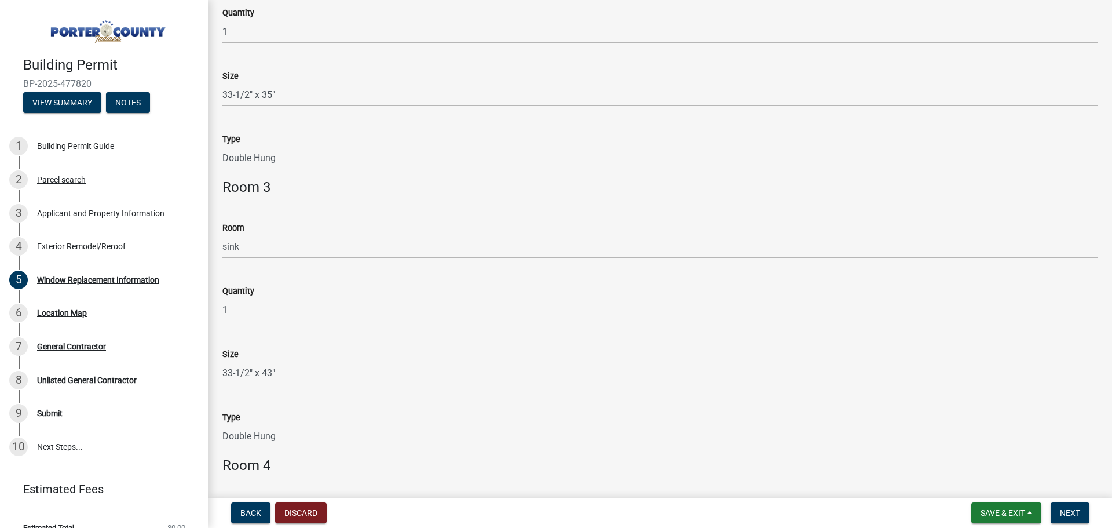
scroll to position [849, 0]
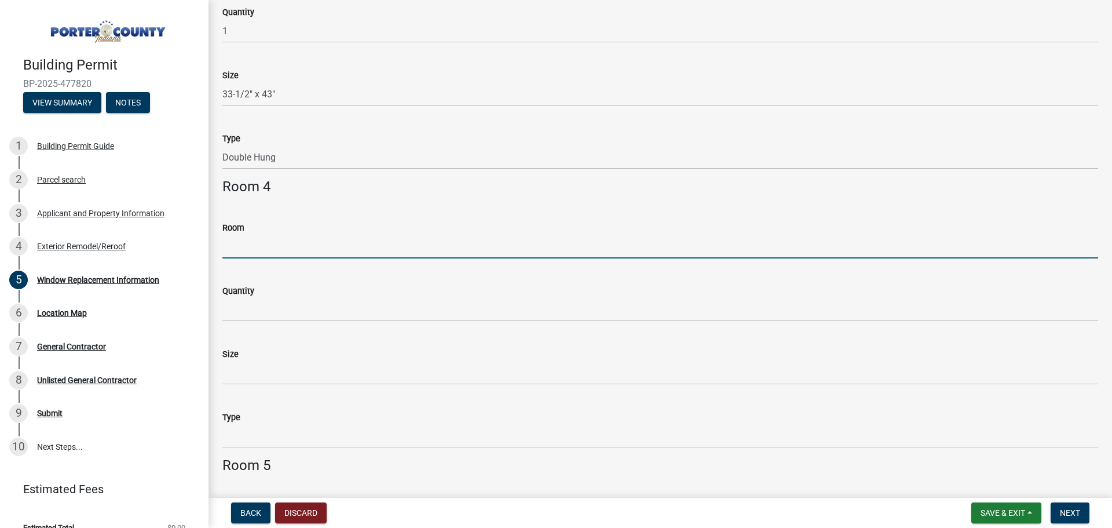
drag, startPoint x: 278, startPoint y: 248, endPoint x: 289, endPoint y: 255, distance: 13.0
click at [284, 251] on input "Room" at bounding box center [660, 247] width 876 height 24
type input "dine"
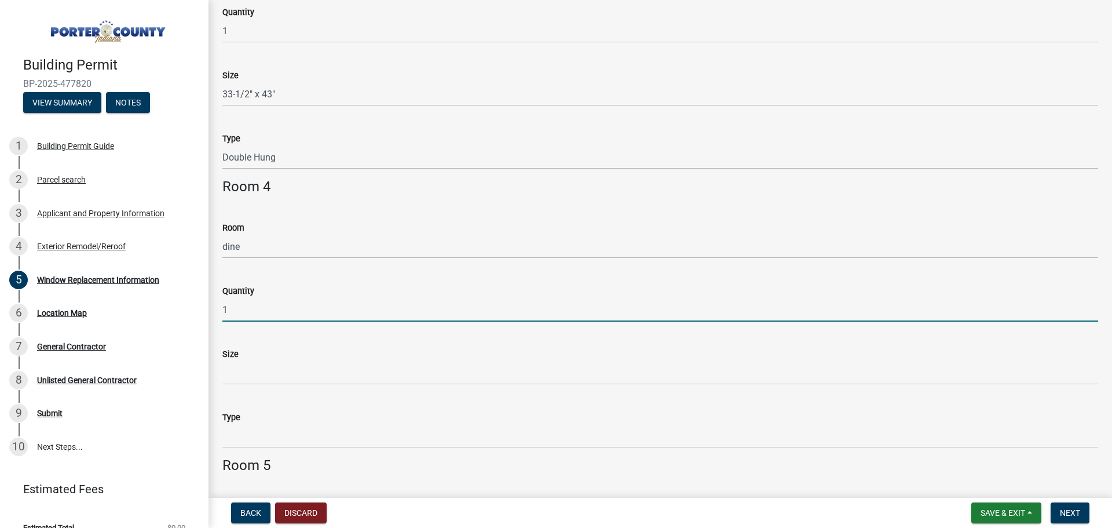
type input "1"
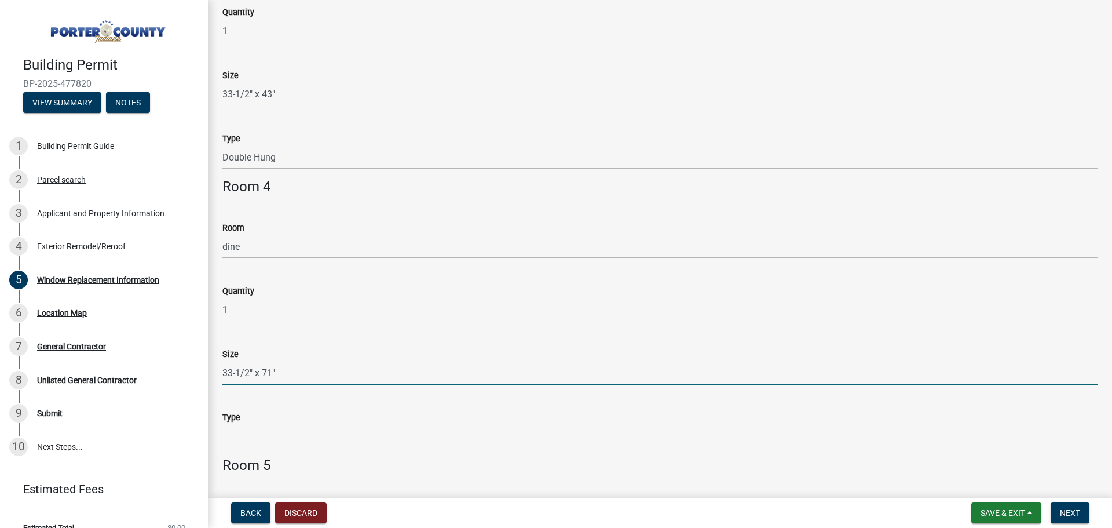
type input "33-1/2" x 71""
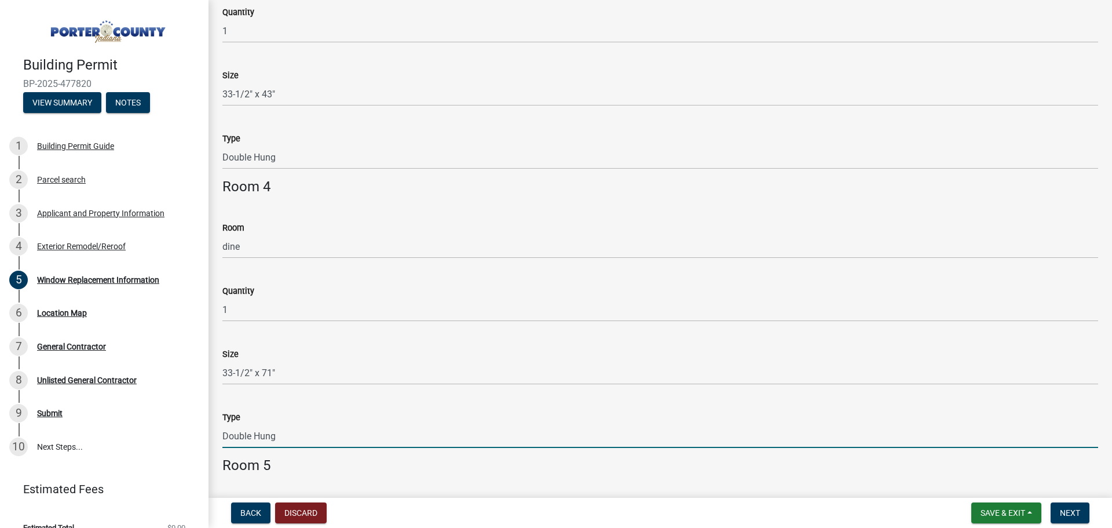
type input "Double Hung"
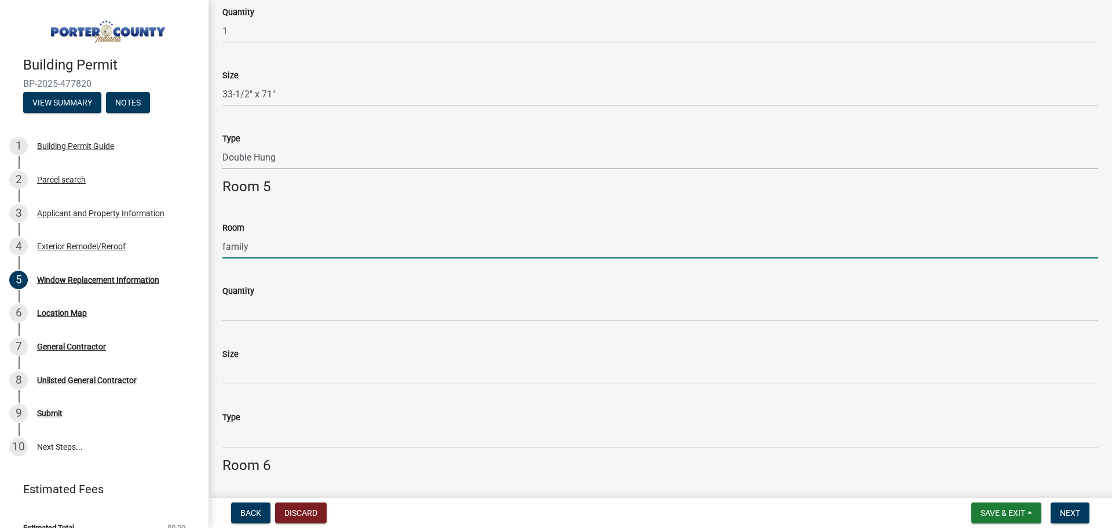
type input "family"
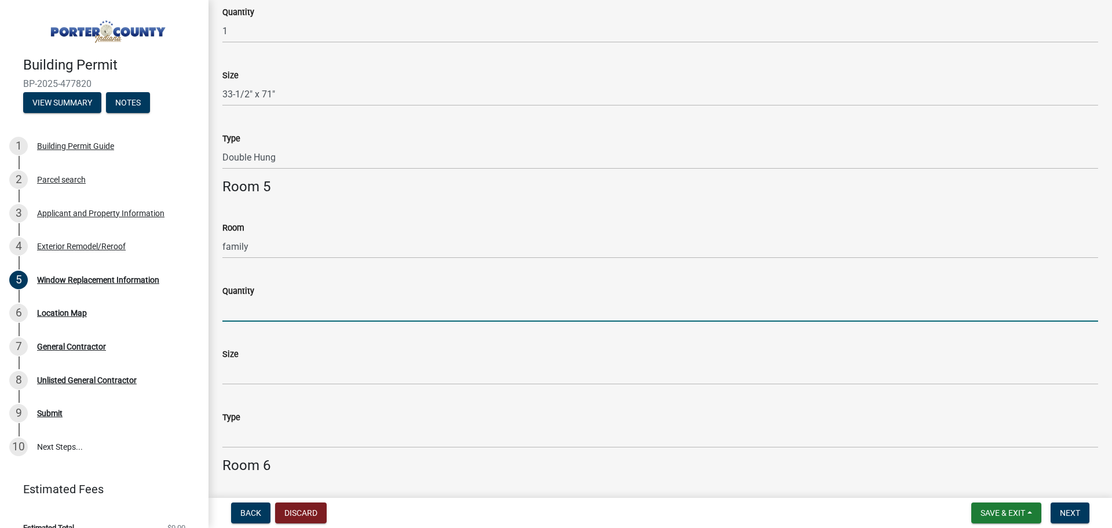
click at [267, 312] on input "Quantity" at bounding box center [660, 310] width 876 height 24
type input "2"
type input "1"
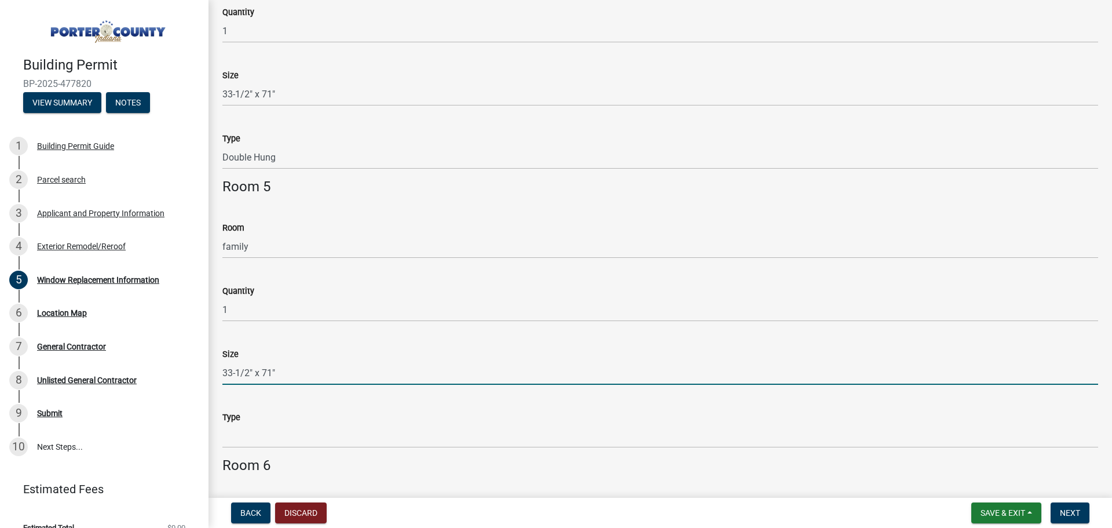
type input "33-1/2" x 71""
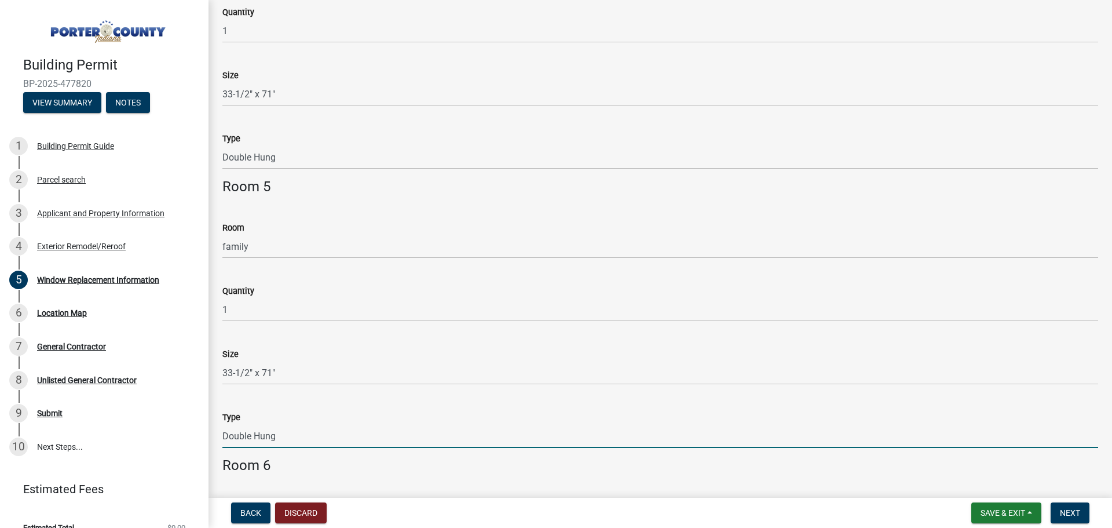
type input "Double Hung"
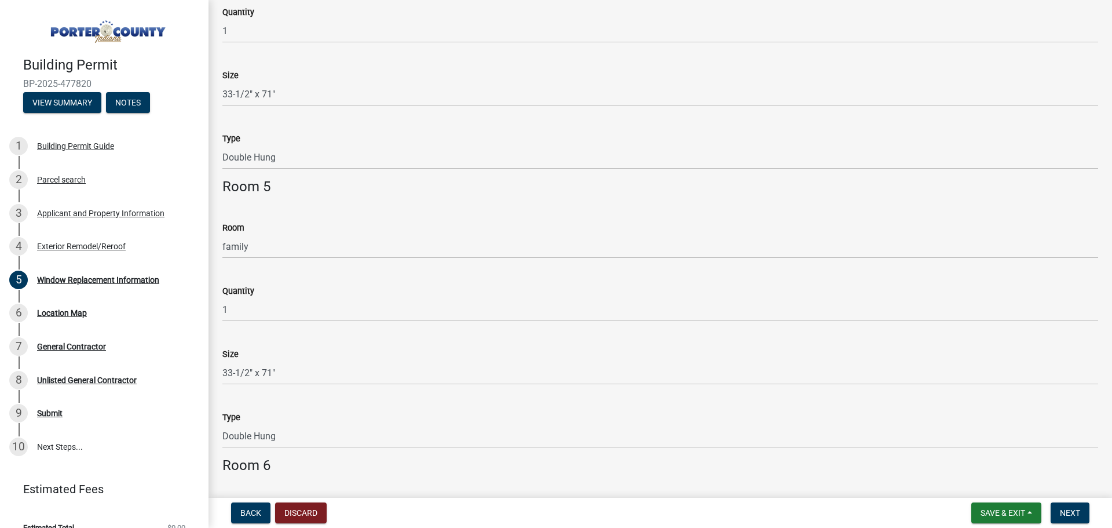
scroll to position [1406, 0]
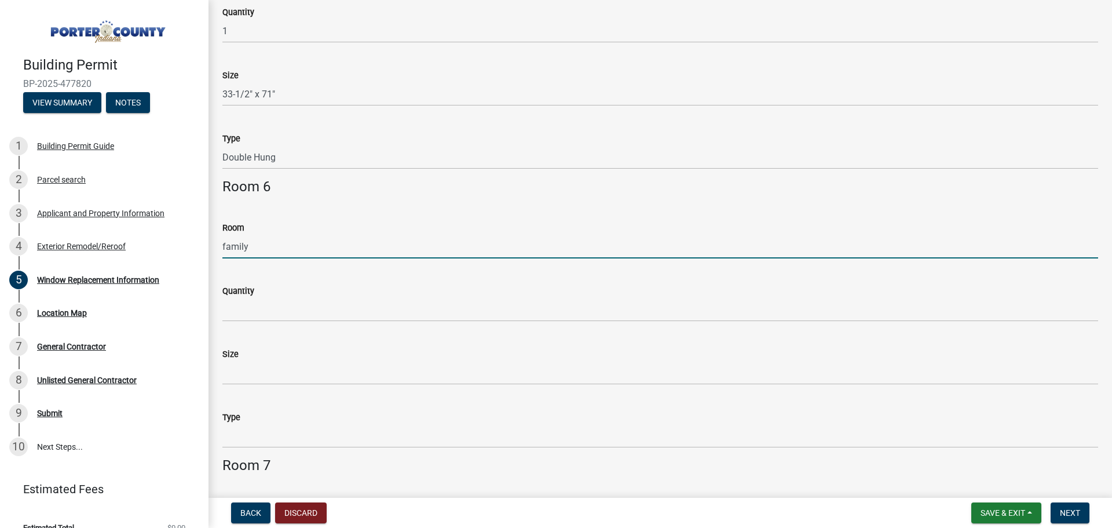
type input "family"
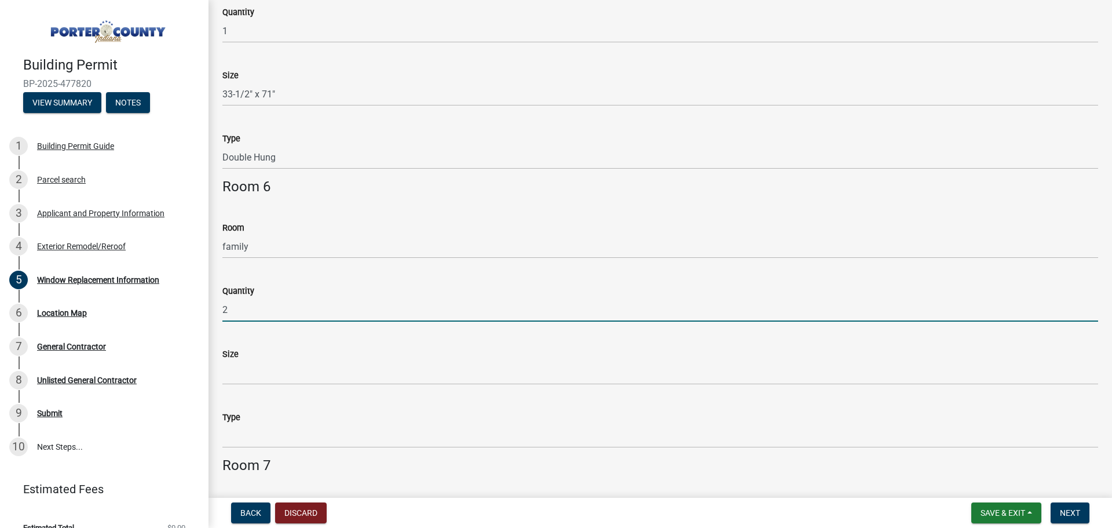
type input "2"
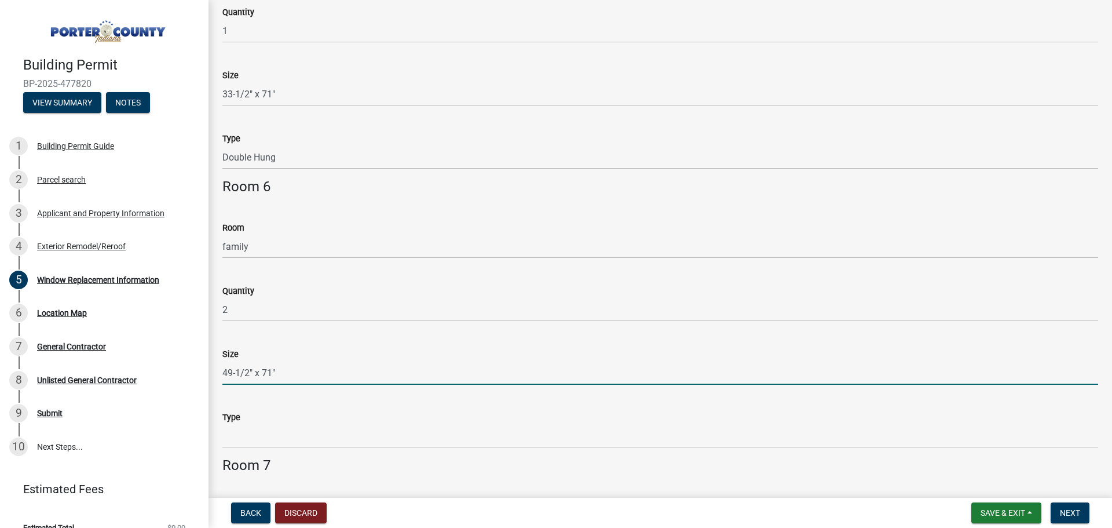
type input "49-1/2" x 71""
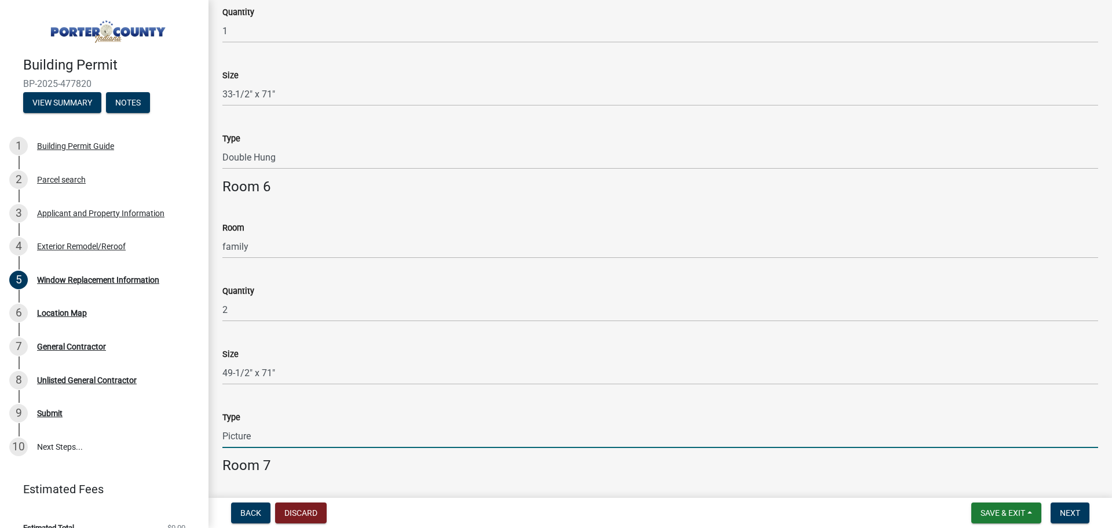
type input "Picture"
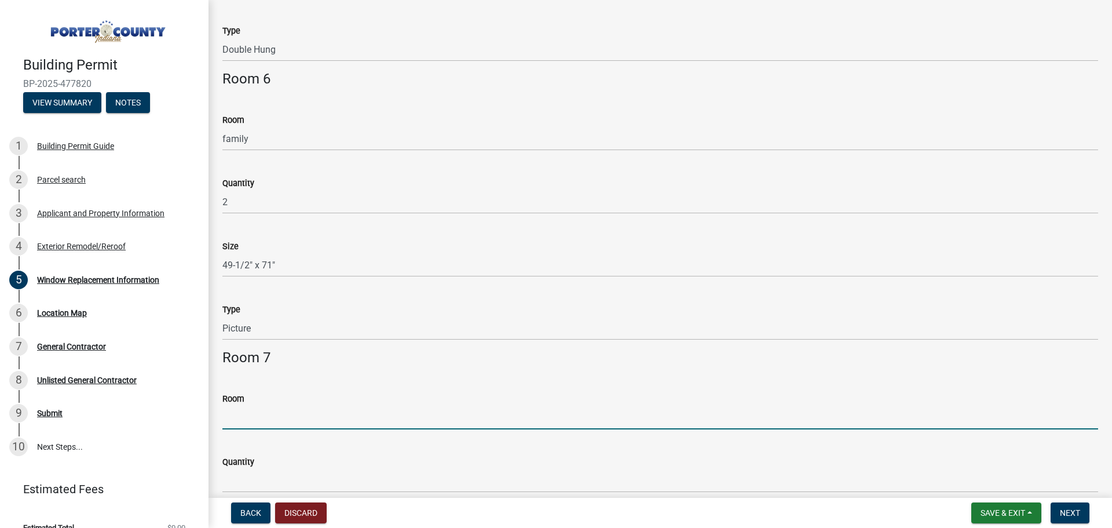
scroll to position [1511, 0]
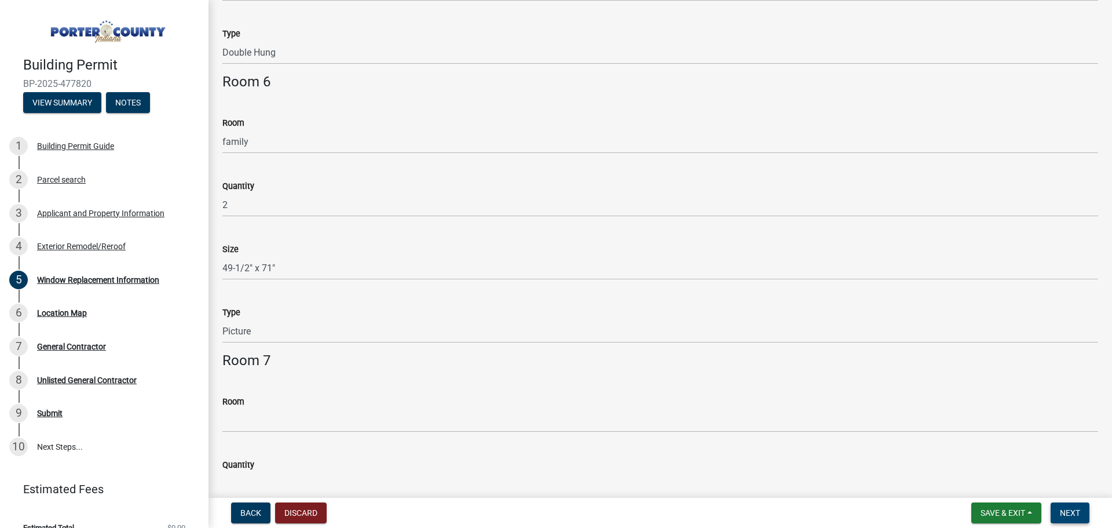
click at [1063, 505] on button "Next" at bounding box center [1069, 512] width 39 height 21
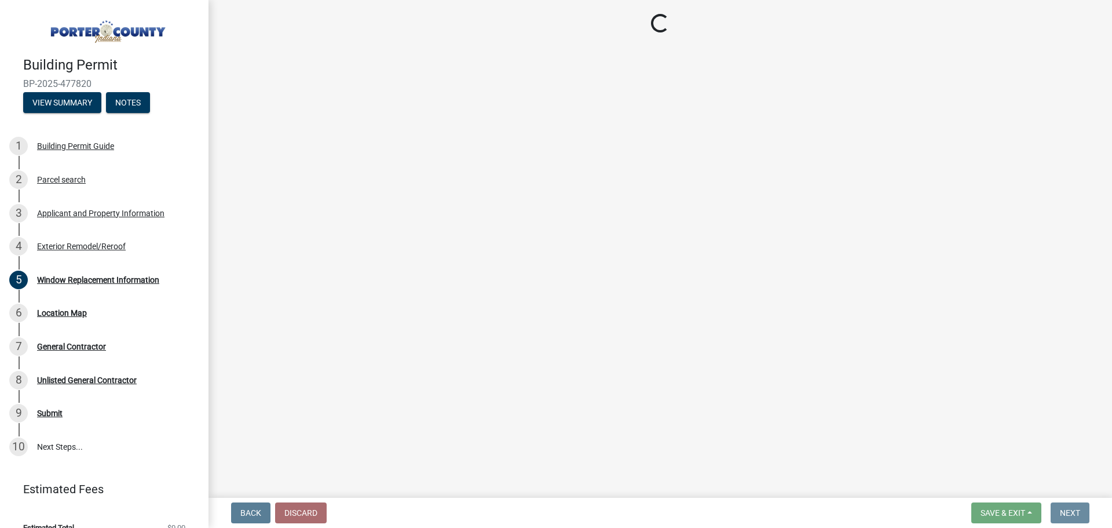
scroll to position [0, 0]
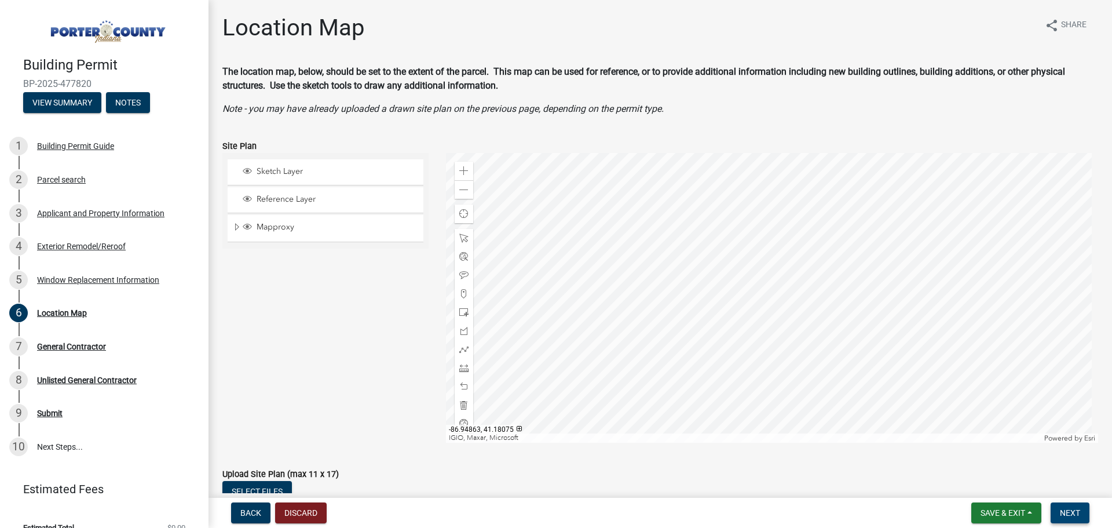
click at [1081, 507] on button "Next" at bounding box center [1069, 512] width 39 height 21
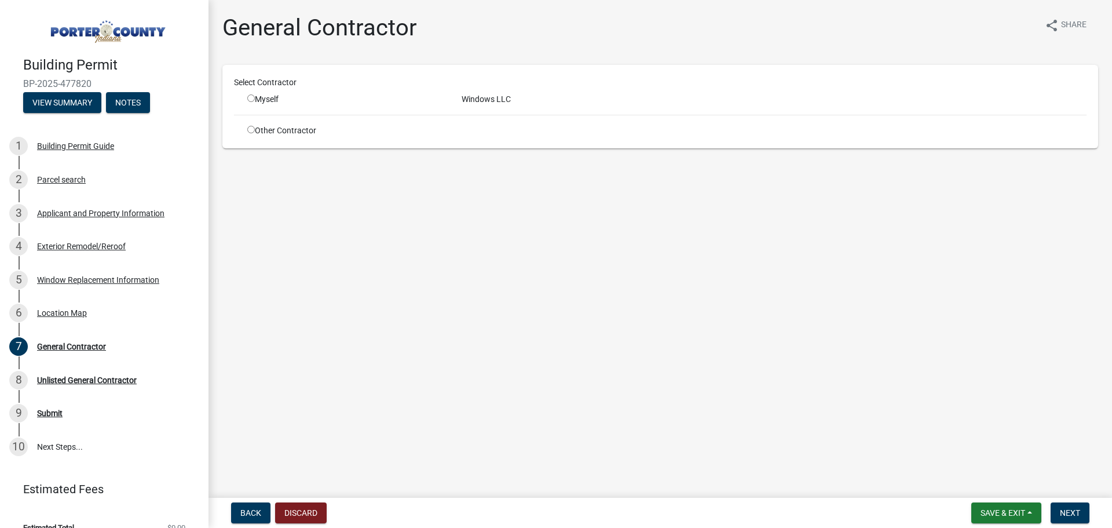
click at [251, 100] on input "radio" at bounding box center [251, 98] width 8 height 8
radio input "true"
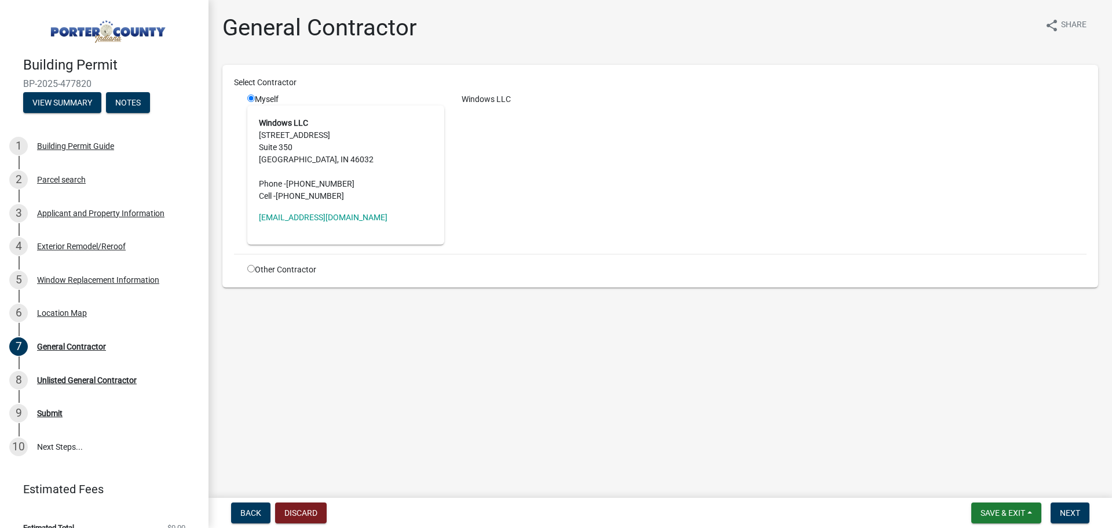
click at [295, 136] on address "Windows LLC [STREET_ADDRESS] Phone - [PHONE_NUMBER] Cell - [PHONE_NUMBER]" at bounding box center [346, 159] width 174 height 85
click at [251, 98] on input "radio" at bounding box center [251, 98] width 8 height 8
click at [1066, 513] on span "Next" at bounding box center [1070, 512] width 20 height 9
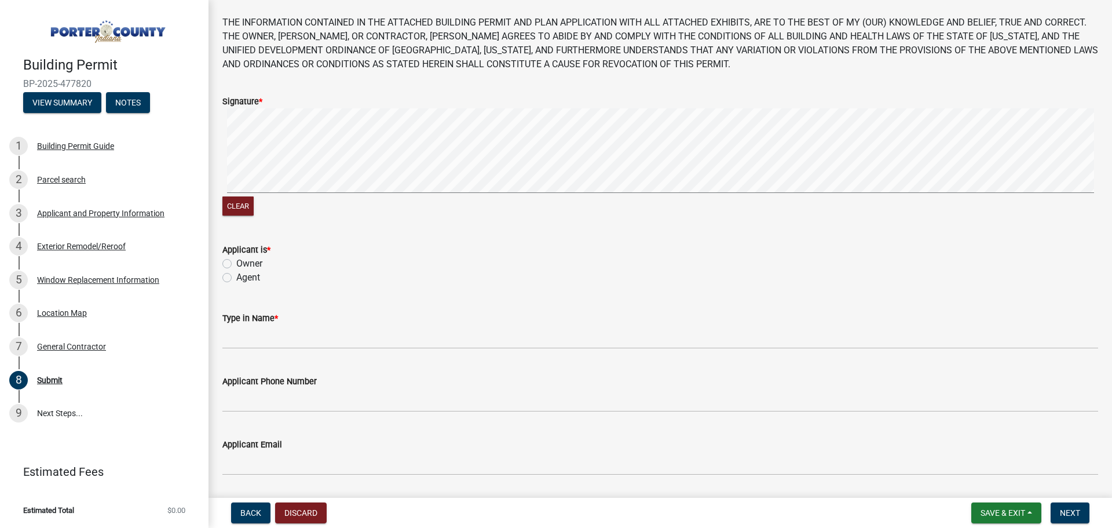
scroll to position [116, 0]
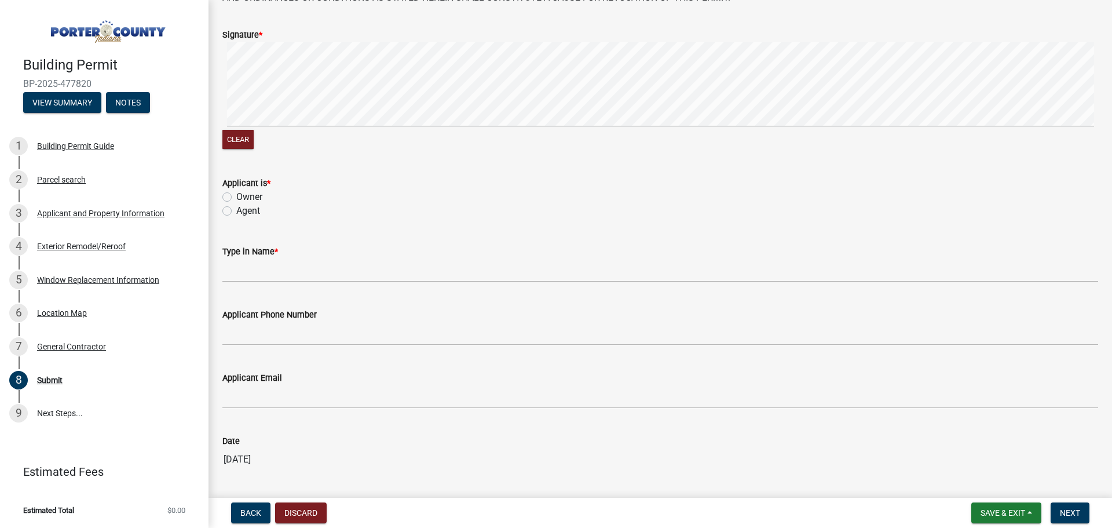
click at [236, 193] on label "Owner" at bounding box center [249, 197] width 26 height 14
click at [236, 193] on input "Owner" at bounding box center [240, 194] width 8 height 8
radio input "true"
click at [236, 209] on label "Agent" at bounding box center [248, 211] width 24 height 14
click at [236, 209] on input "Agent" at bounding box center [240, 208] width 8 height 8
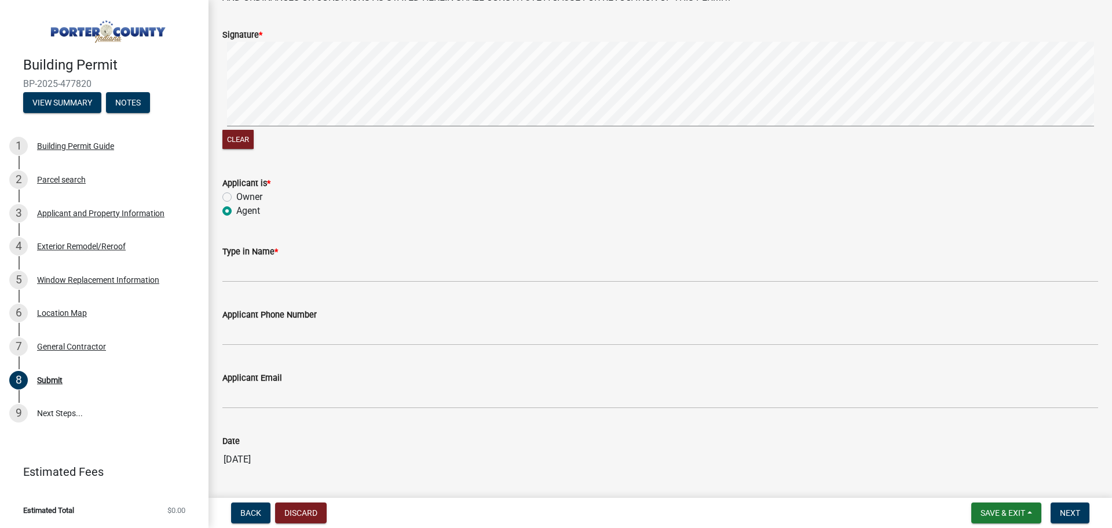
radio input "true"
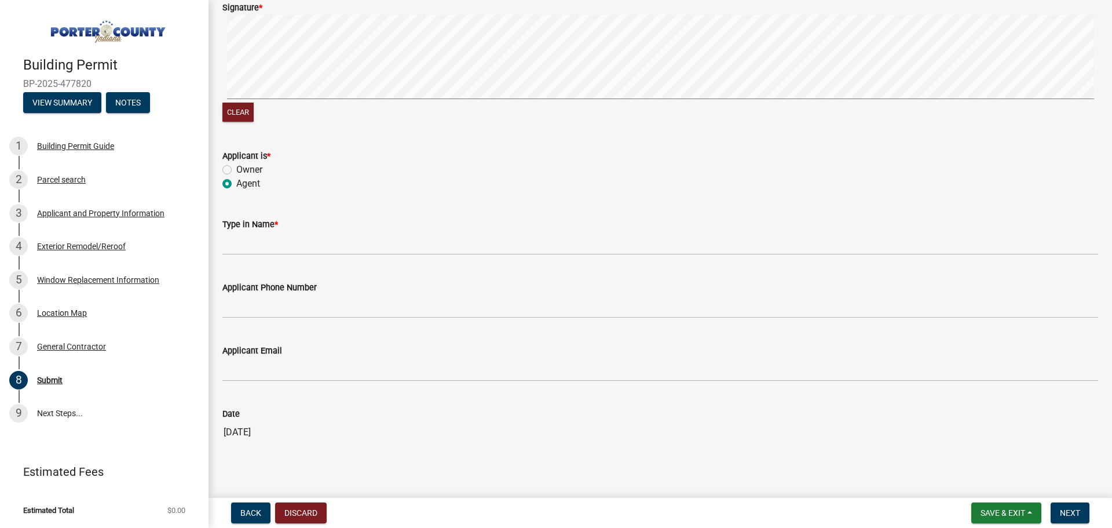
scroll to position [158, 0]
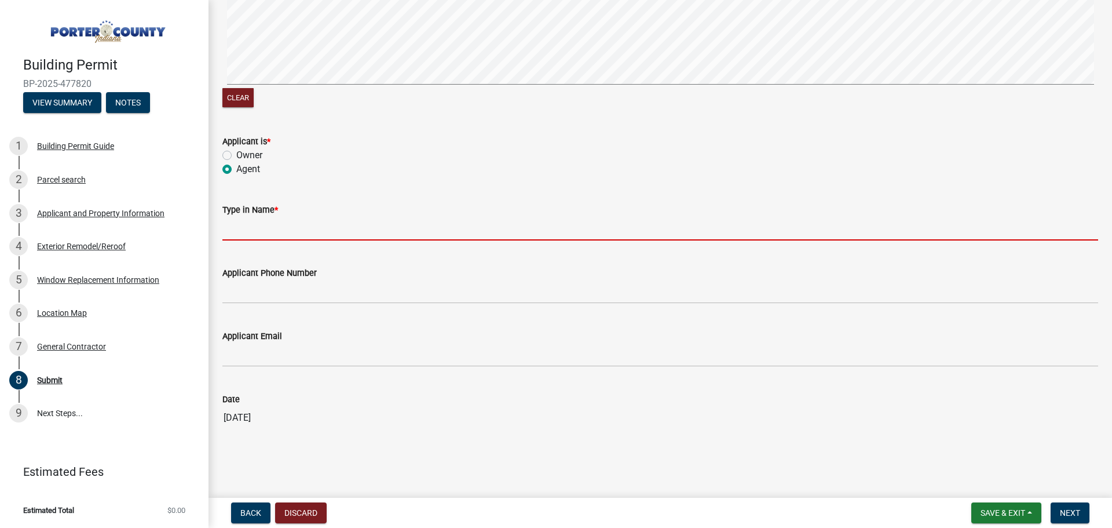
click at [237, 222] on input "Type in Name *" at bounding box center [660, 229] width 876 height 24
type input "[PERSON_NAME]"
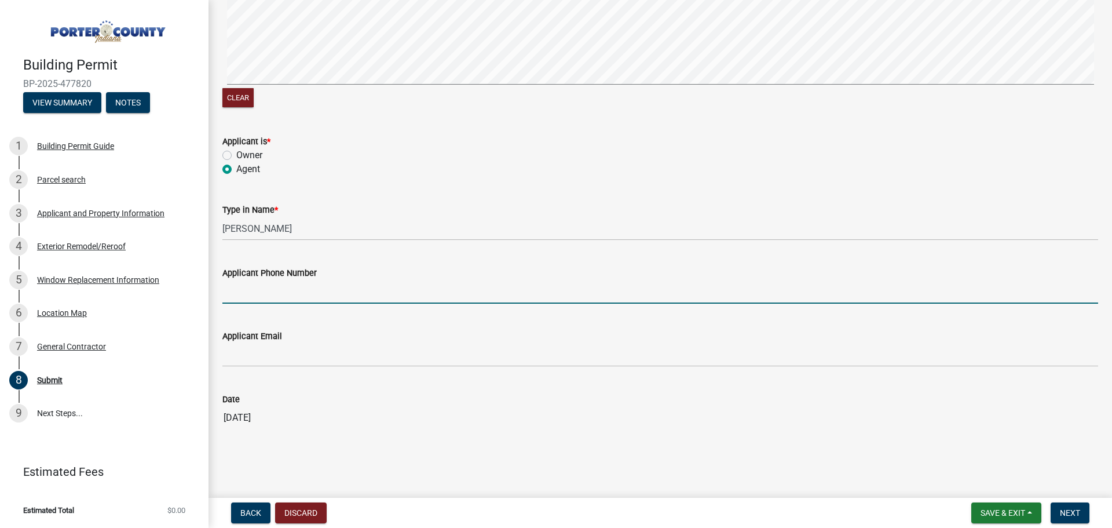
click at [282, 287] on input "Applicant Phone Number" at bounding box center [660, 292] width 876 height 24
type input "3175755574"
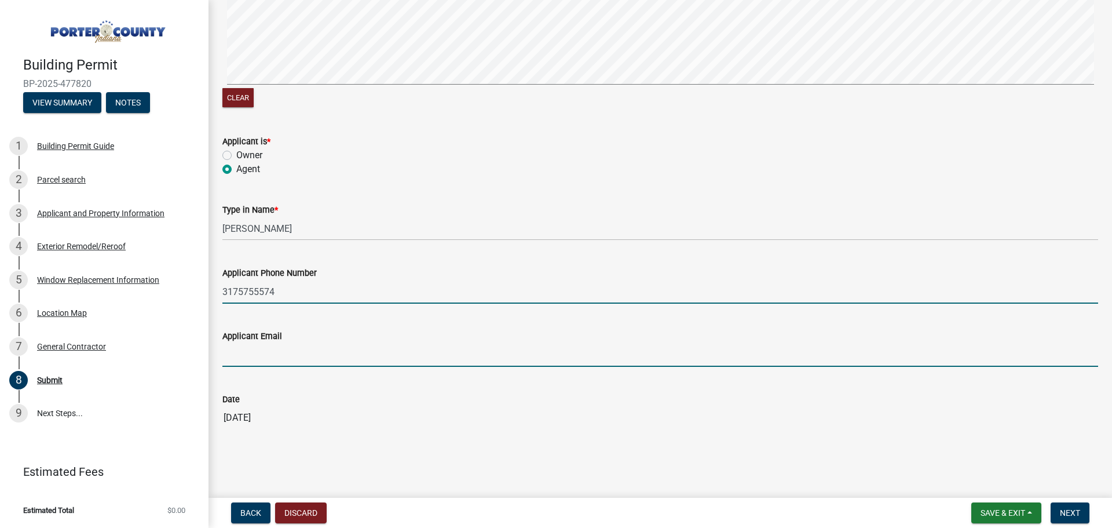
click at [314, 351] on input "Applicant Email" at bounding box center [660, 355] width 876 height 24
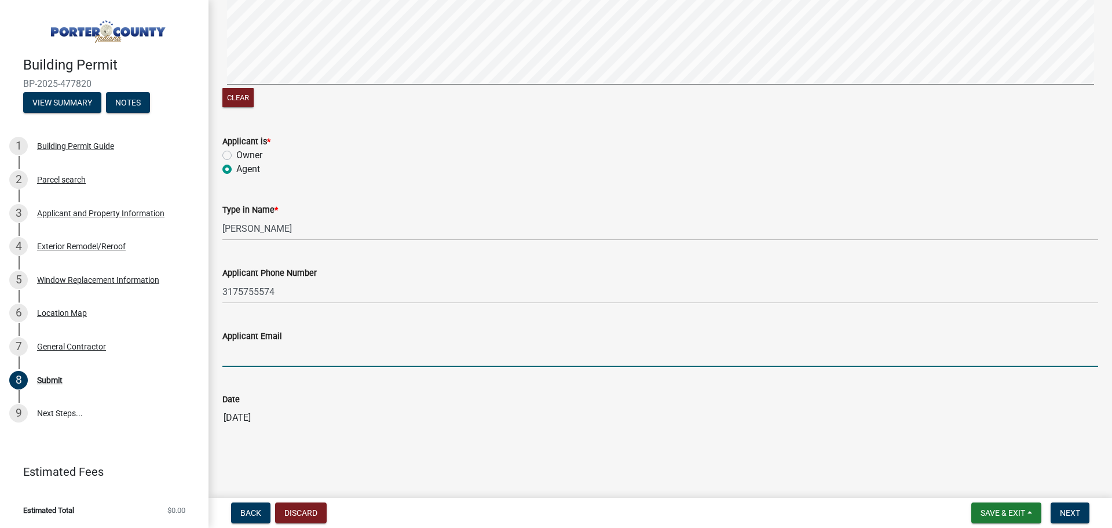
type input "[EMAIL_ADDRESS][DOMAIN_NAME]"
click at [1070, 509] on span "Next" at bounding box center [1070, 512] width 20 height 9
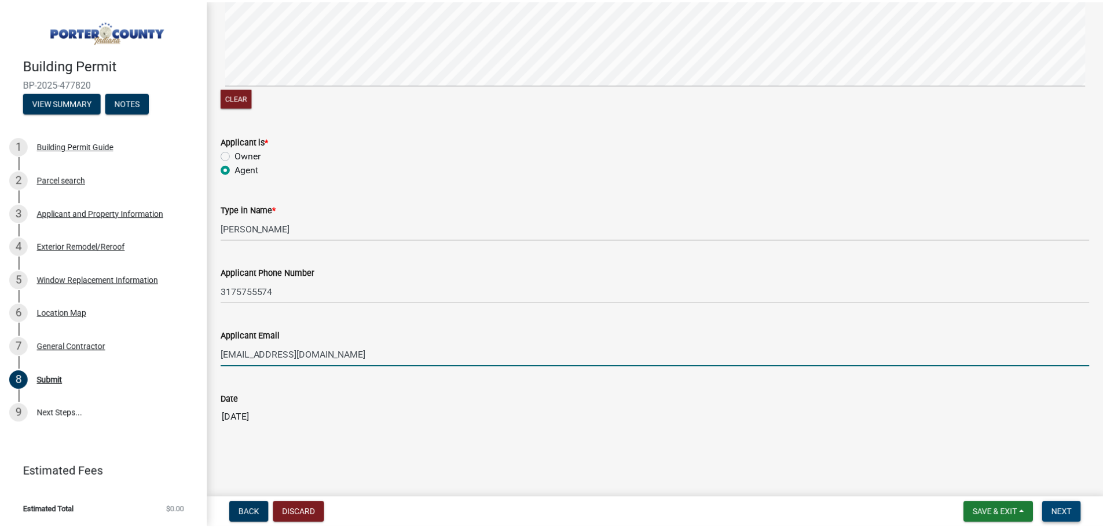
scroll to position [0, 0]
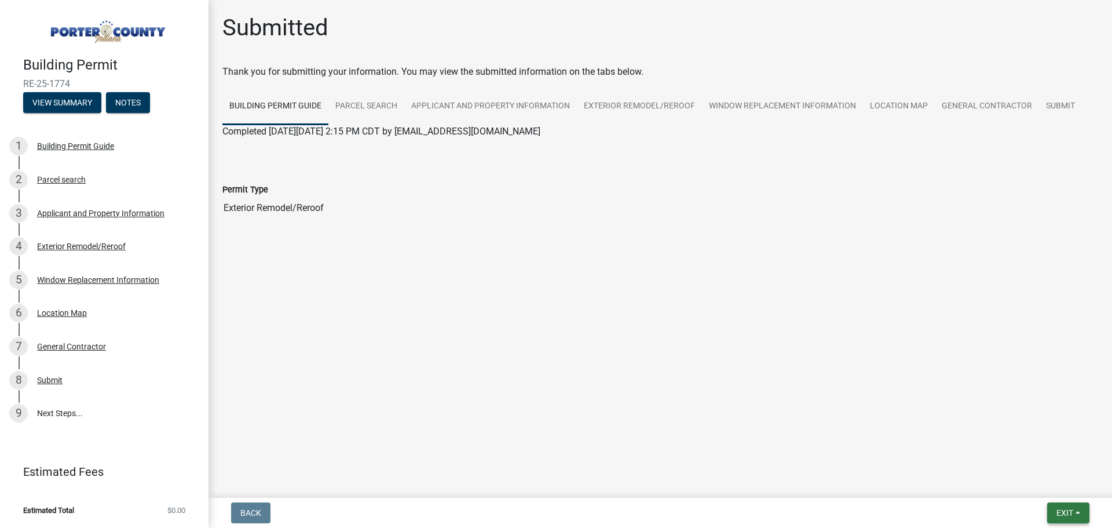
click at [1060, 512] on span "Exit" at bounding box center [1064, 512] width 17 height 9
click at [1054, 485] on button "Save & Exit" at bounding box center [1043, 482] width 93 height 28
